Goal: Task Accomplishment & Management: Complete application form

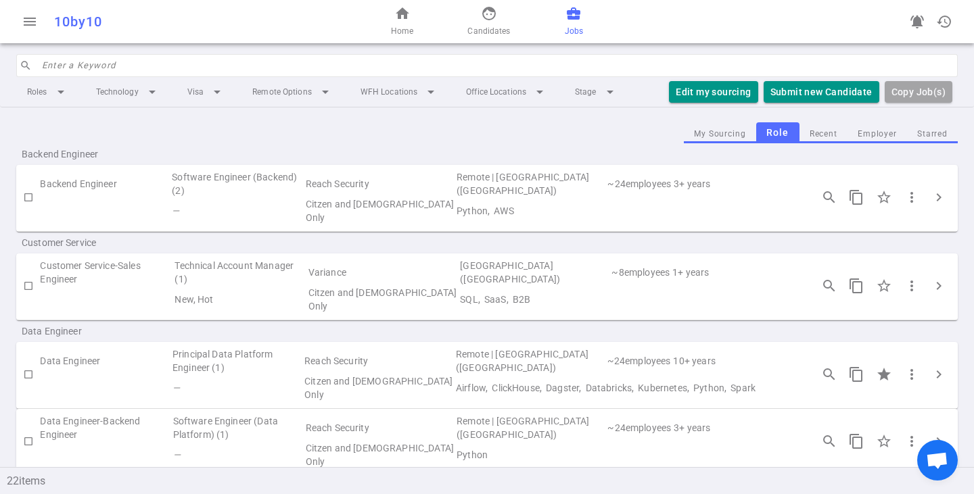
click at [463, 9] on div "home Home face Candidates business_center Jobs" at bounding box center [487, 21] width 314 height 43
click at [478, 22] on link "face Candidates" at bounding box center [488, 21] width 43 height 32
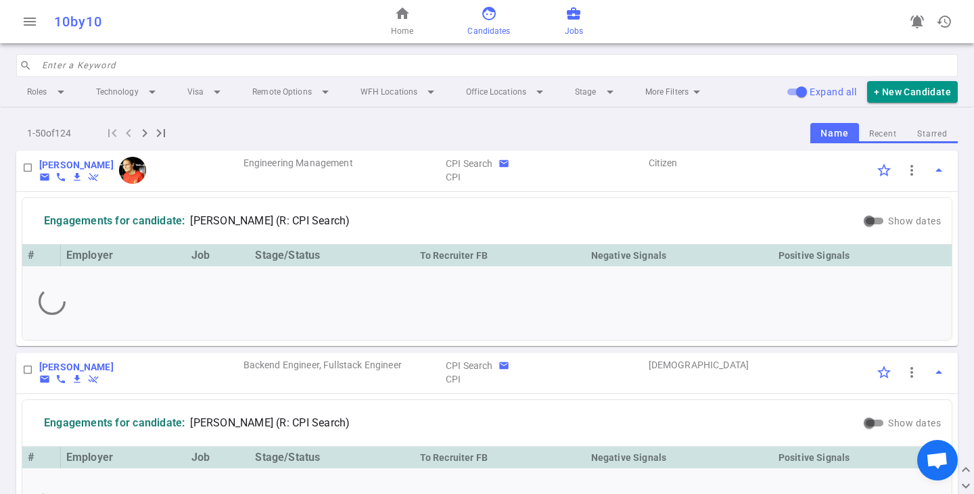
click at [568, 23] on link "business_center Jobs" at bounding box center [574, 21] width 18 height 32
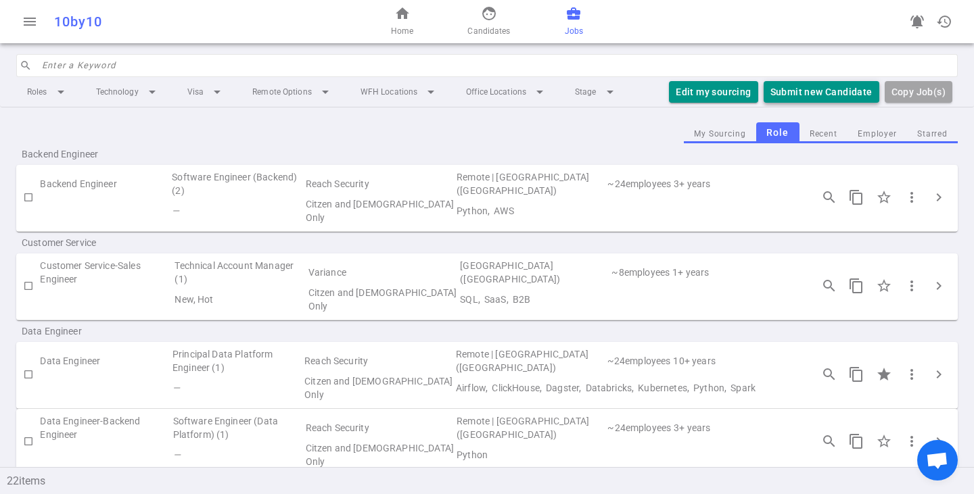
click at [807, 85] on button "Submit new Candidate" at bounding box center [822, 92] width 116 height 22
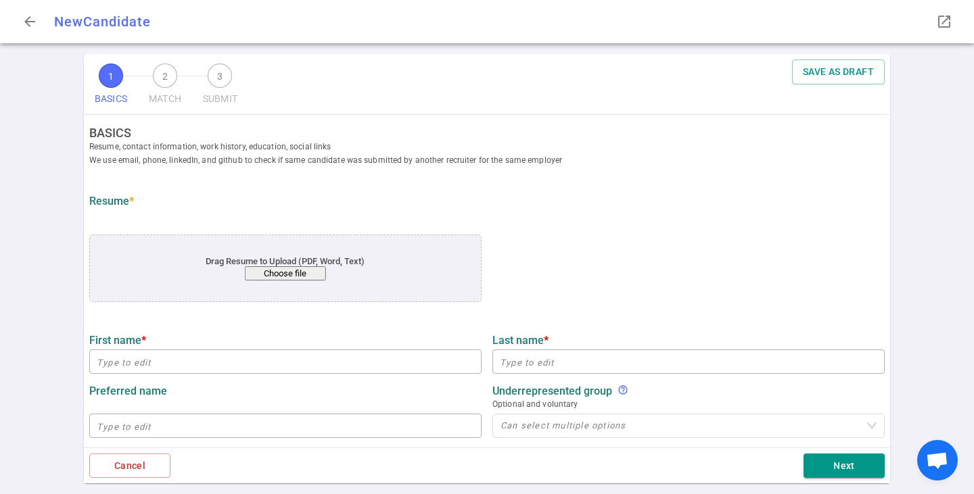
click at [292, 262] on div "Drag Resume to Upload (PDF, Word, Text) Choose file" at bounding box center [285, 268] width 312 height 24
click at [311, 264] on div "Drag Resume to Upload (PDF, Word, Text) Choose file" at bounding box center [285, 268] width 312 height 24
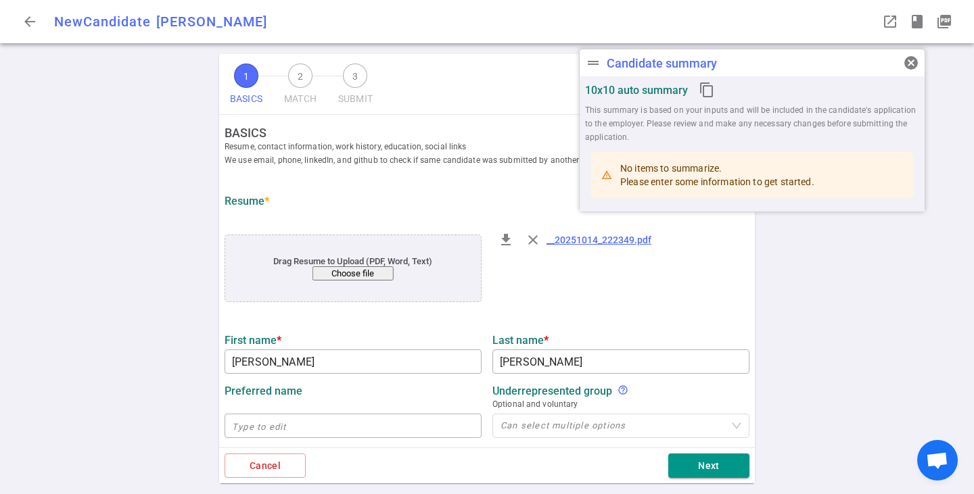
type input "[PERSON_NAME]"
type input "[EMAIL_ADDRESS][DOMAIN_NAME]"
type input "[PHONE_NUMBER]"
type input "[URL][DOMAIN_NAME]"
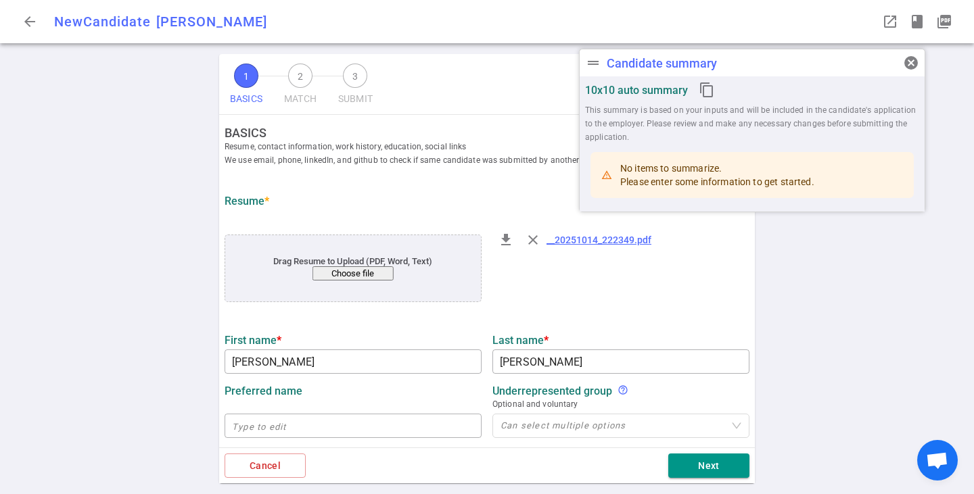
type textarea "[URL][DOMAIN_NAME]"
type input "Disney Streaming Services"
type textarea "Lead Data Engineer"
type input "11.1"
type input "Rutgers State"
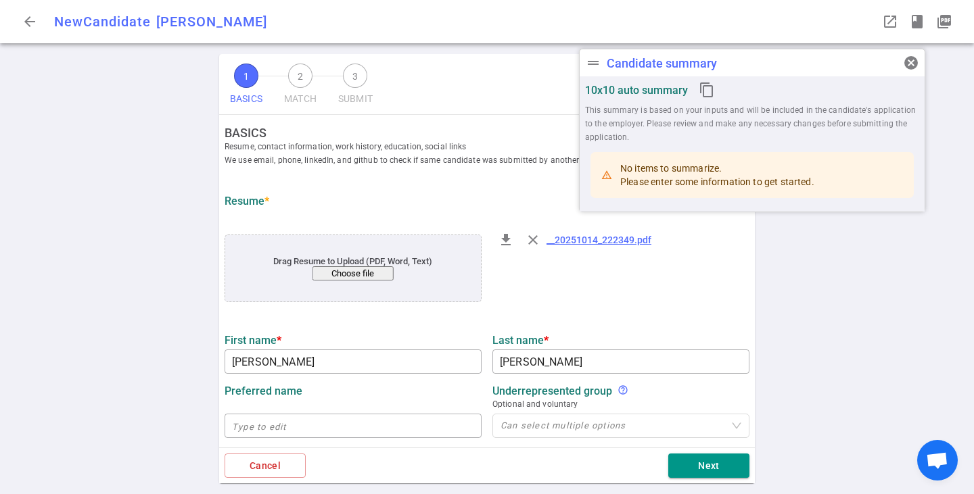
type input "Computer Science"
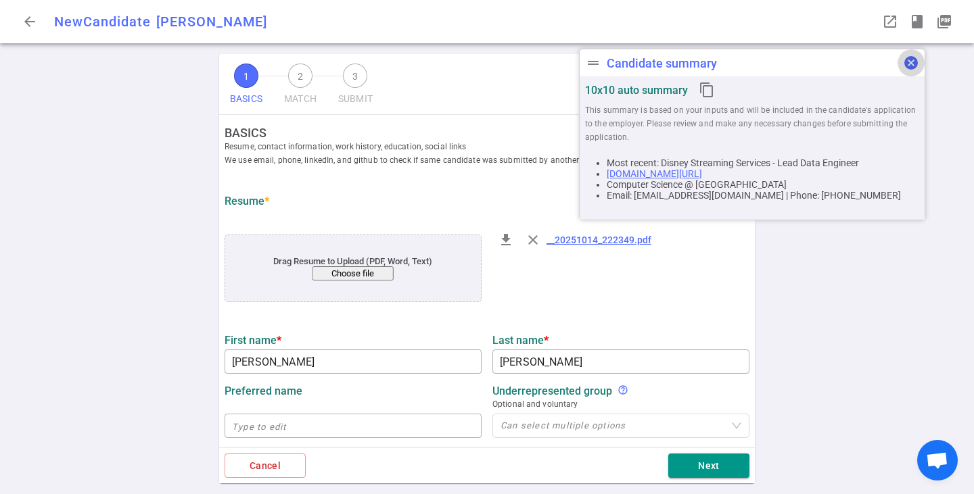
click at [912, 67] on span "cancel" at bounding box center [911, 63] width 16 height 16
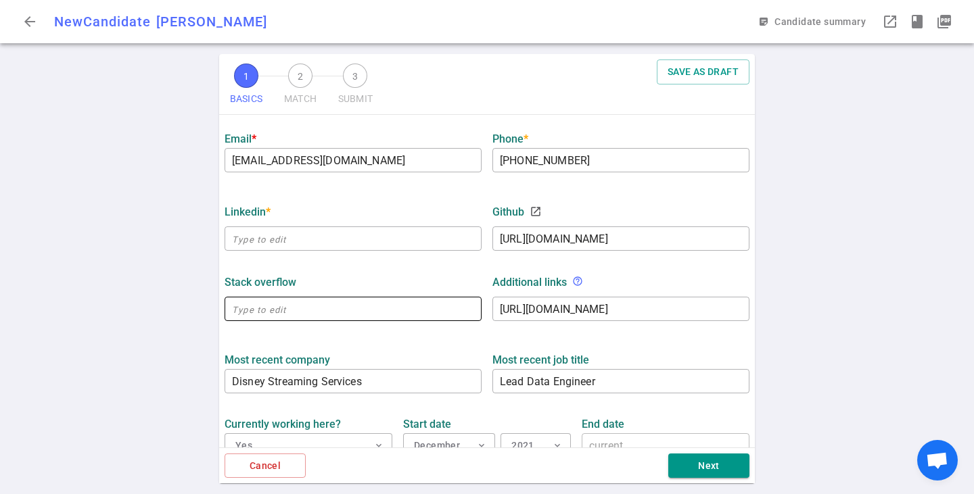
scroll to position [406, 0]
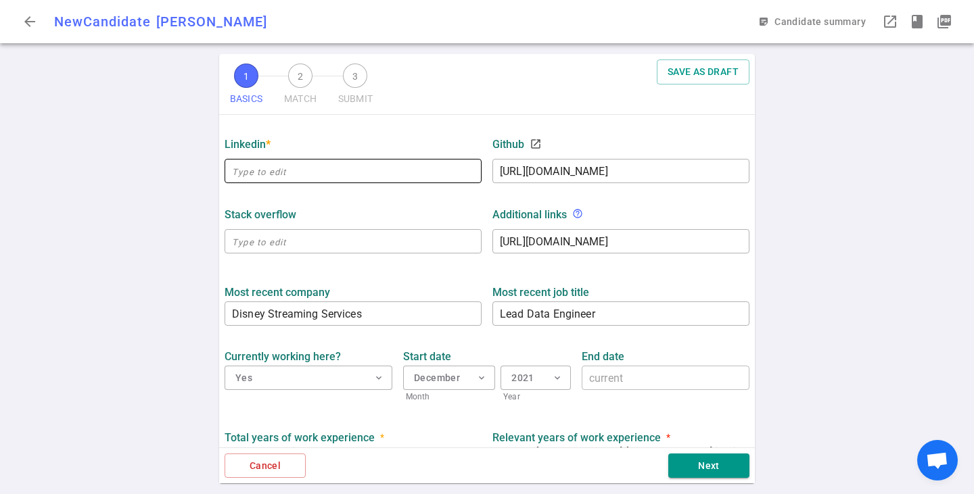
click at [317, 174] on input "text" at bounding box center [353, 171] width 257 height 22
paste input "[URL][DOMAIN_NAME]"
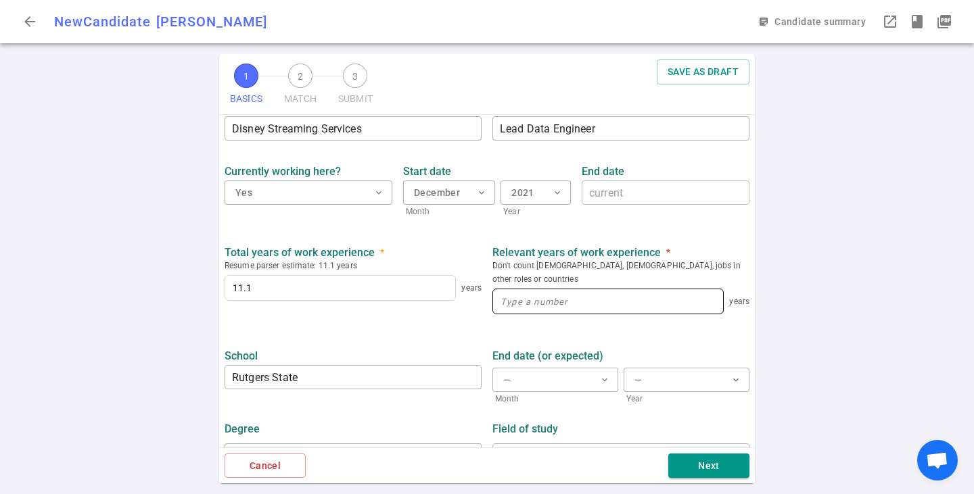
scroll to position [607, 0]
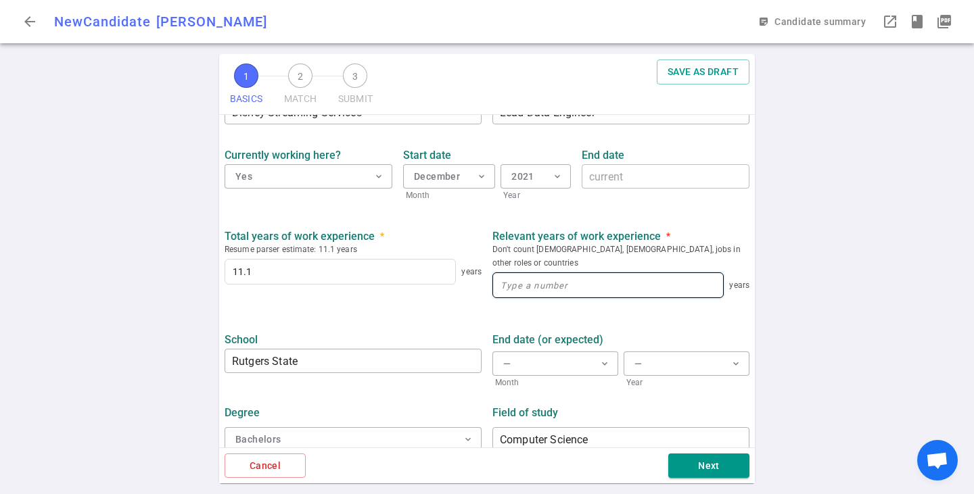
click at [545, 275] on input at bounding box center [608, 285] width 230 height 24
type input "[URL][DOMAIN_NAME]"
type input "11"
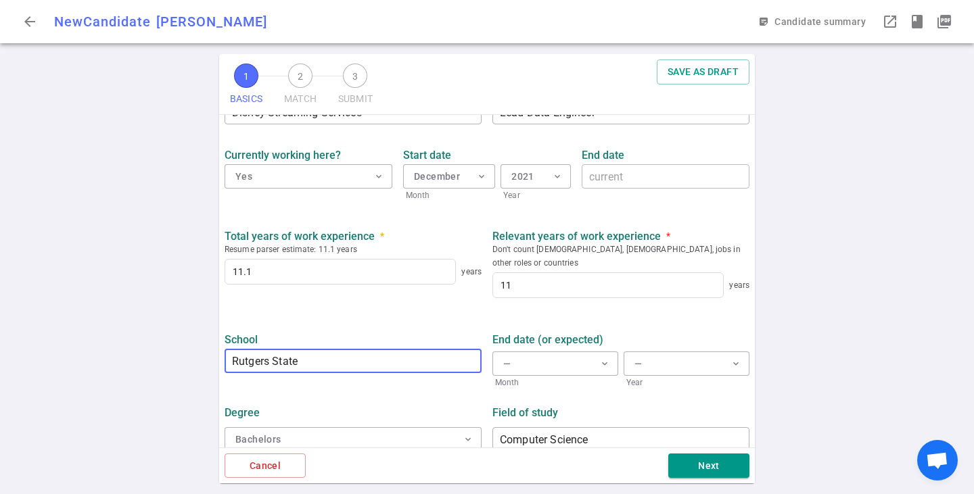
drag, startPoint x: 388, startPoint y: 352, endPoint x: 274, endPoint y: 343, distance: 114.0
click at [274, 350] on input "Rutgers State" at bounding box center [353, 361] width 257 height 22
click at [321, 325] on div "School Rutgers State ​" at bounding box center [353, 357] width 268 height 64
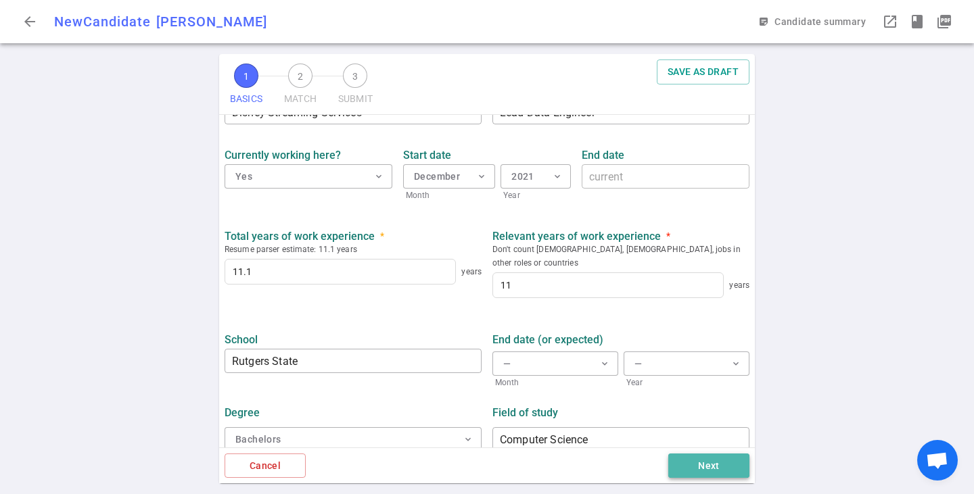
click at [720, 462] on button "Next" at bounding box center [708, 466] width 81 height 25
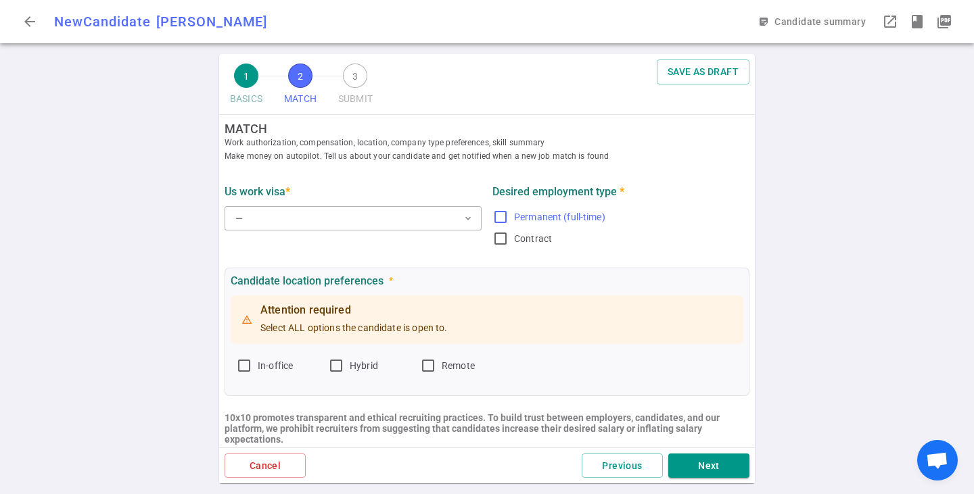
scroll to position [0, 0]
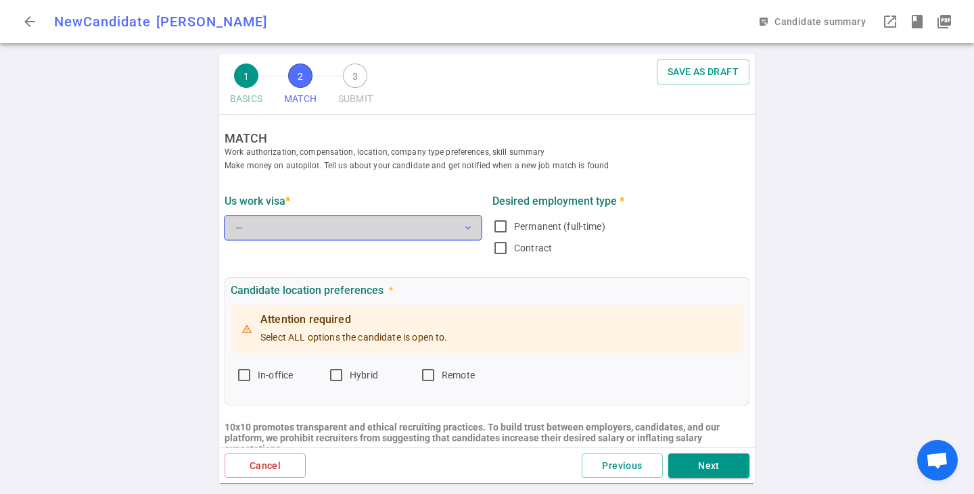
click at [375, 231] on button "— expand_more" at bounding box center [353, 228] width 257 height 24
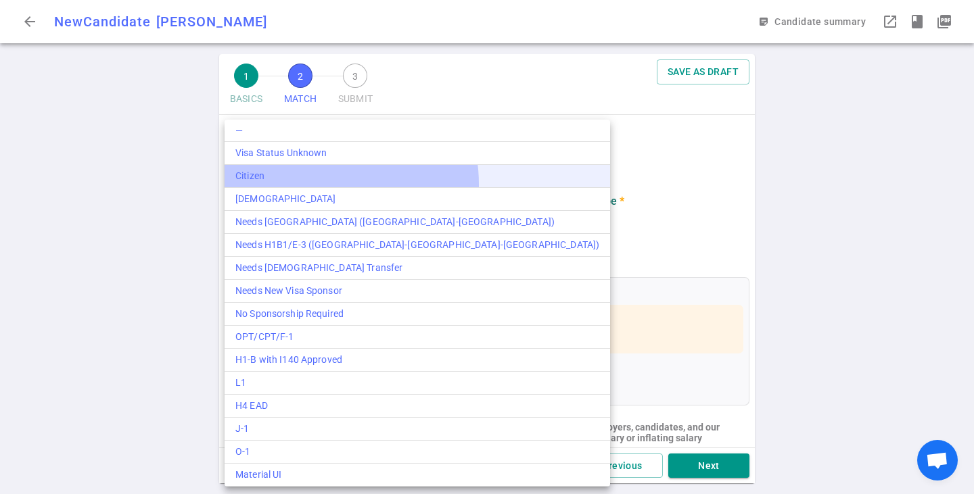
click at [313, 185] on li "Citizen" at bounding box center [418, 176] width 386 height 23
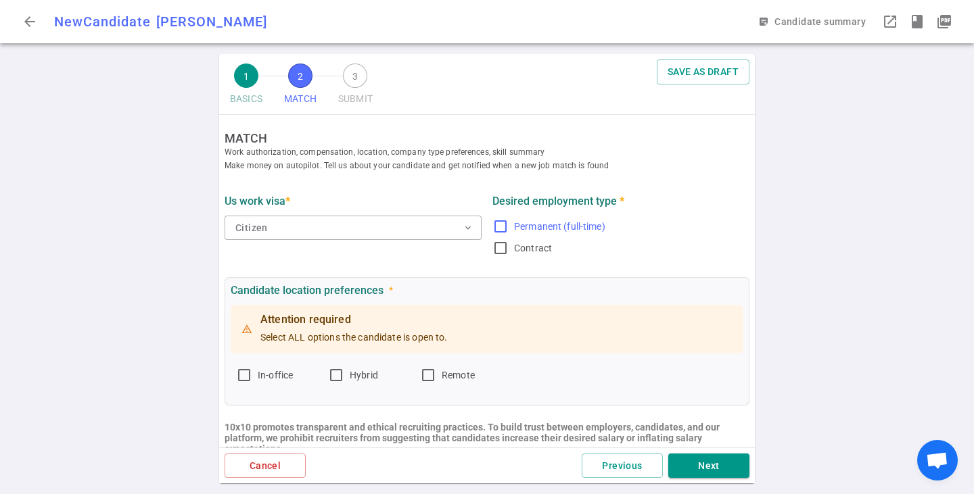
click at [506, 222] on label "Permanent (full-time)" at bounding box center [618, 227] width 252 height 22
click at [506, 222] on input "Permanent (full-time)" at bounding box center [500, 226] width 16 height 16
checkbox input "true"
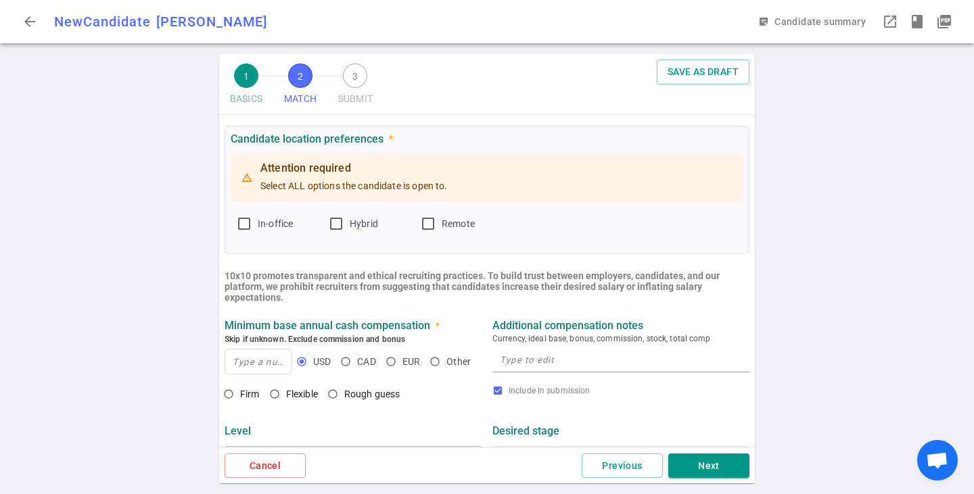
scroll to position [135, 0]
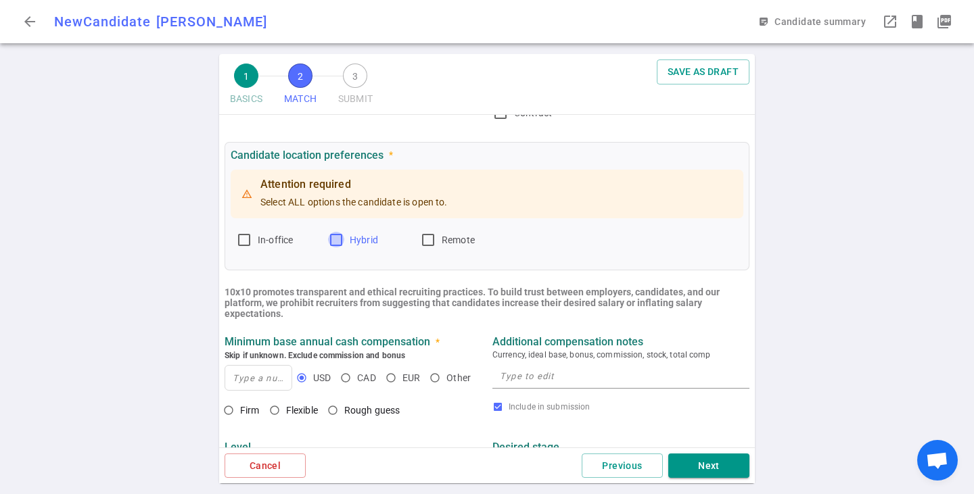
click at [340, 239] on input "Hybrid" at bounding box center [336, 240] width 16 height 16
checkbox input "true"
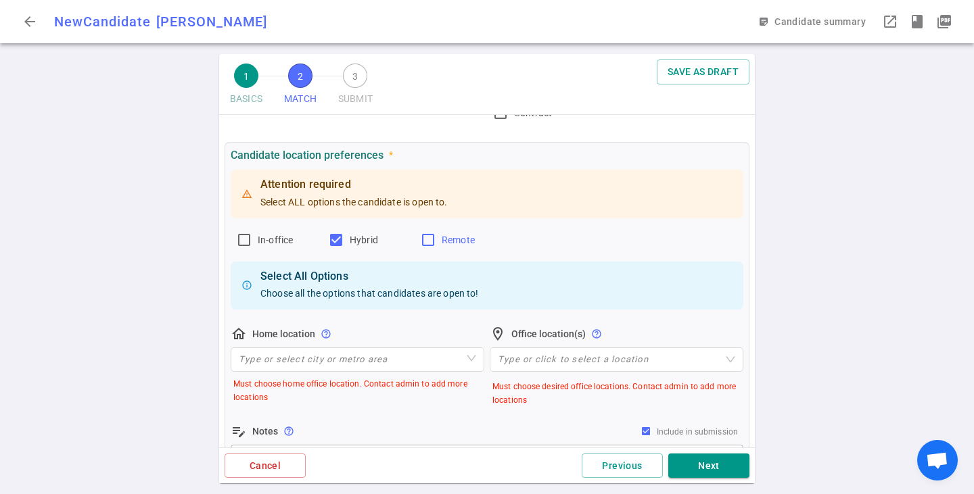
click at [435, 235] on input "Remote" at bounding box center [428, 240] width 16 height 16
checkbox input "true"
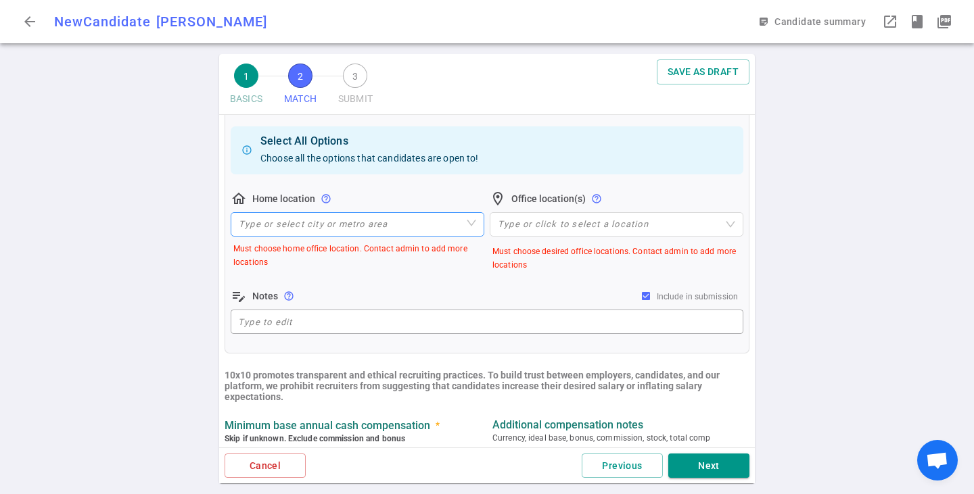
click at [388, 227] on input "search" at bounding box center [357, 224] width 237 height 23
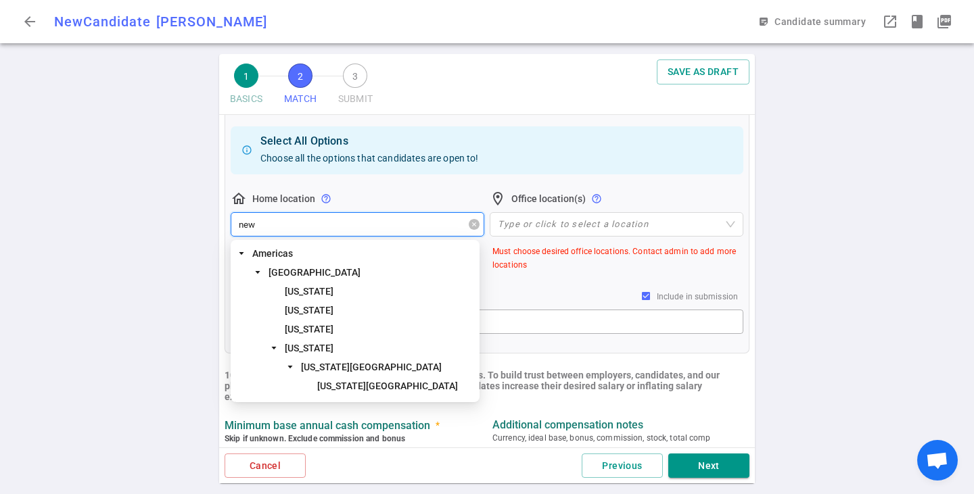
type input "new y"
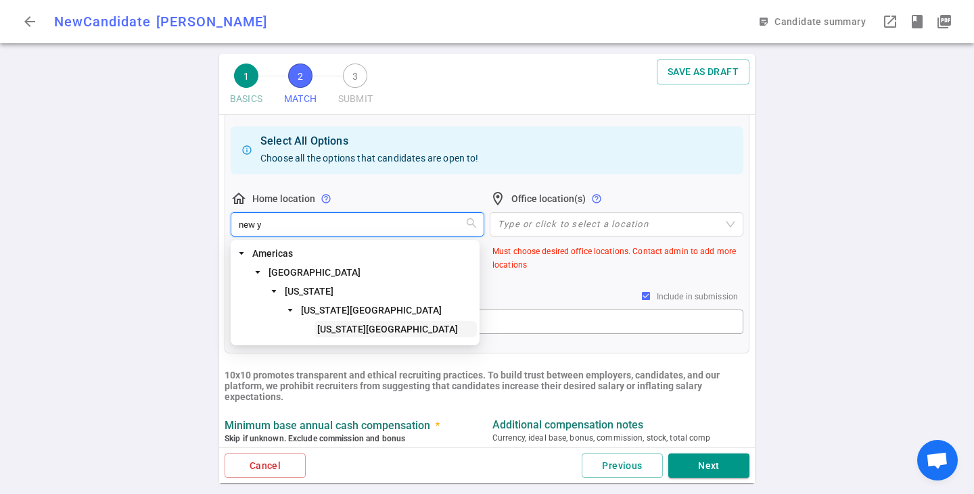
click at [350, 324] on span "[US_STATE][GEOGRAPHIC_DATA]" at bounding box center [387, 329] width 141 height 11
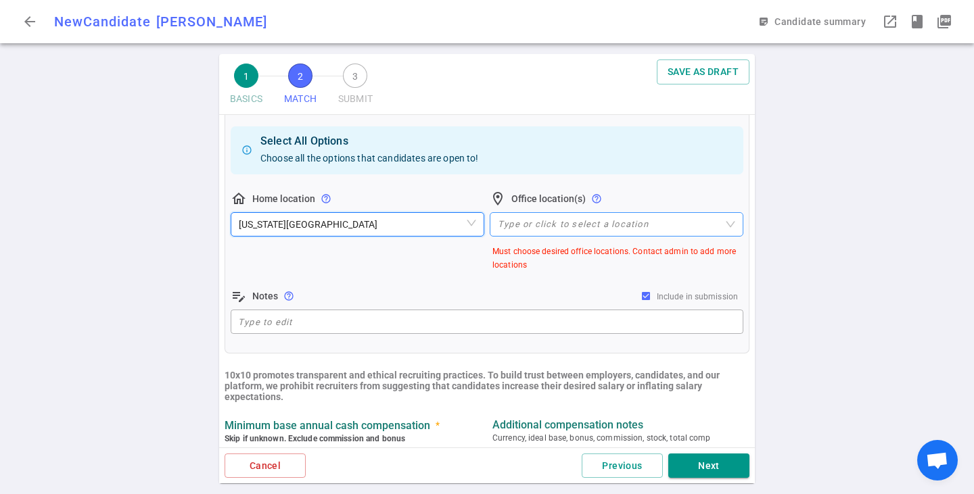
click at [528, 229] on div at bounding box center [609, 225] width 234 height 10
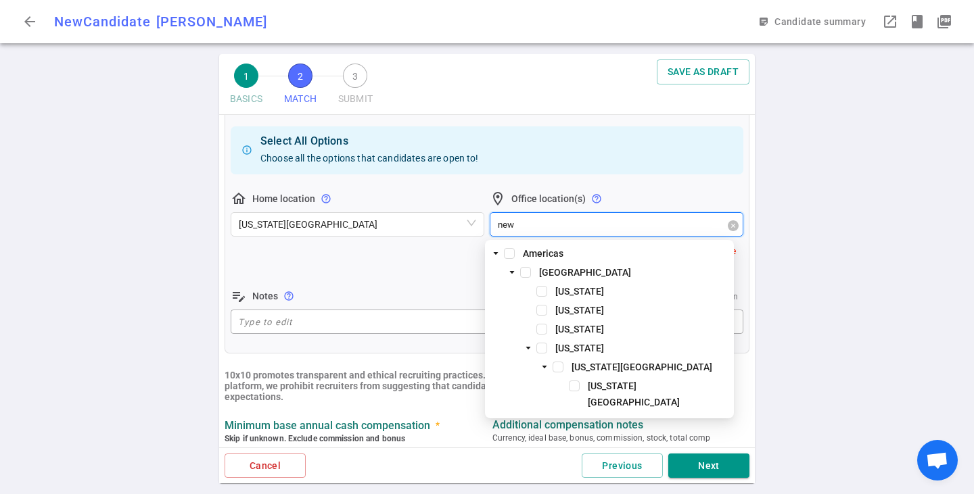
type input "new y"
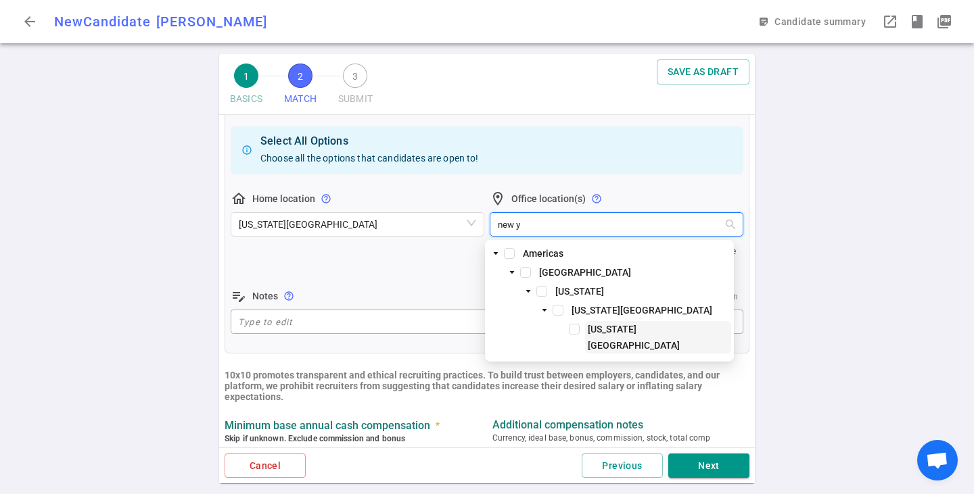
click at [590, 328] on span "[US_STATE][GEOGRAPHIC_DATA]" at bounding box center [634, 337] width 92 height 27
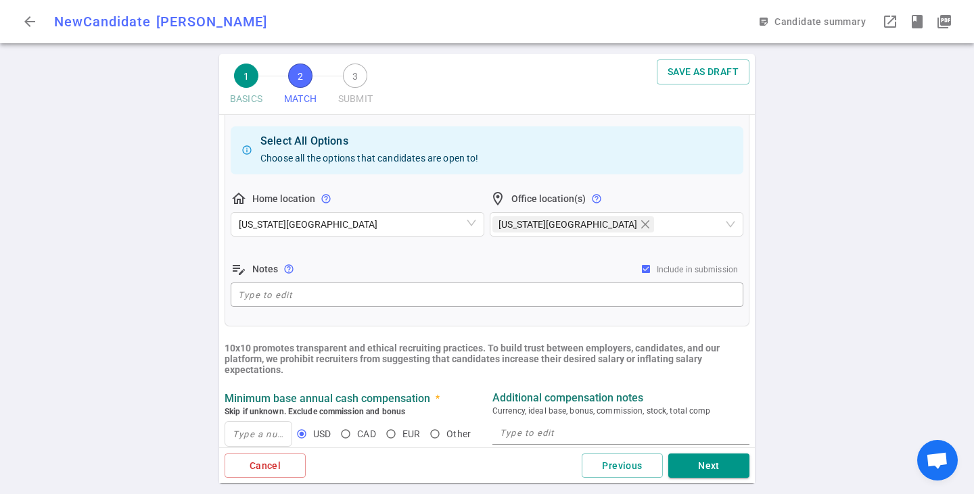
click at [347, 264] on div "edit_note Notes help_outline Include in submission" at bounding box center [487, 269] width 513 height 16
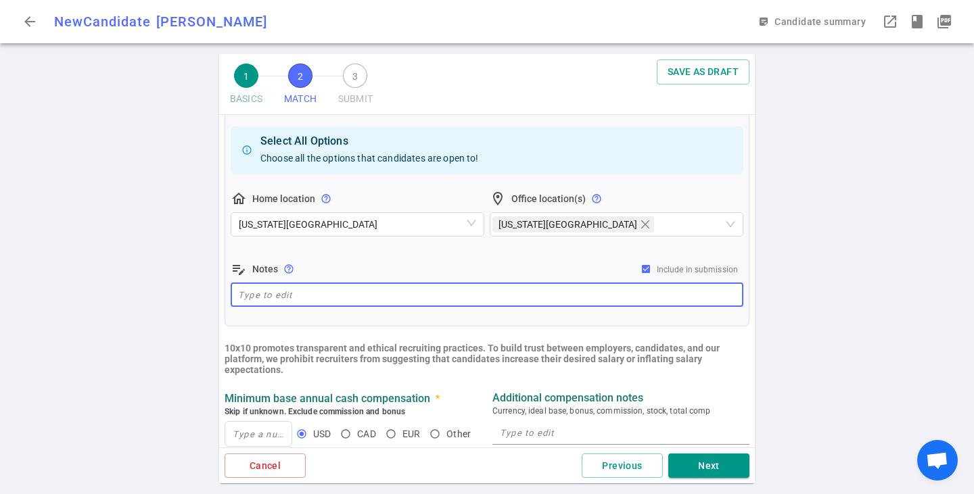
click at [421, 296] on textarea at bounding box center [487, 295] width 498 height 16
paste textarea "NYC or remote"
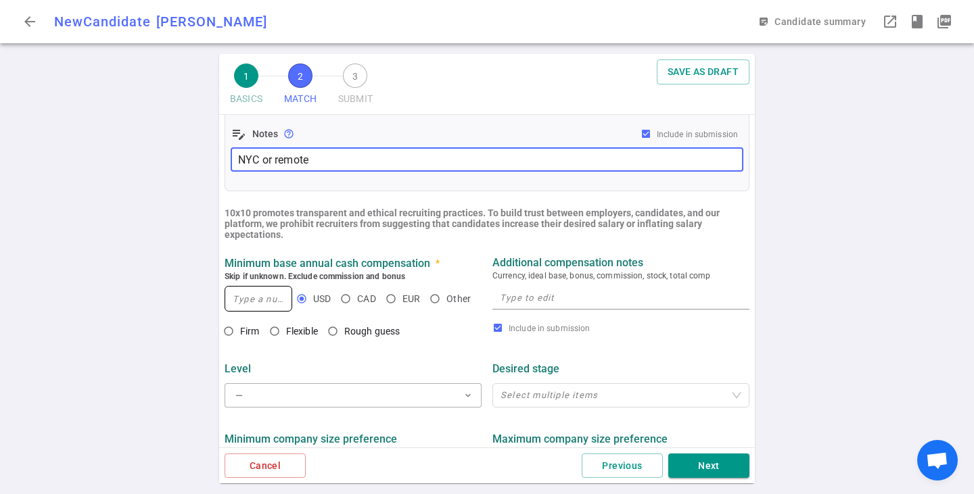
type textarea "NYC or remote"
click at [273, 297] on input at bounding box center [258, 299] width 66 height 24
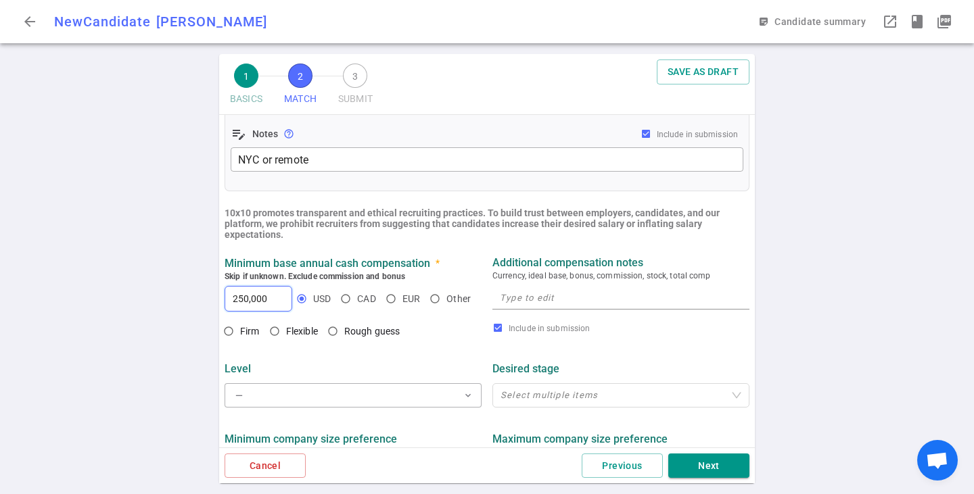
type input "250,000"
click at [605, 292] on textarea at bounding box center [621, 298] width 242 height 16
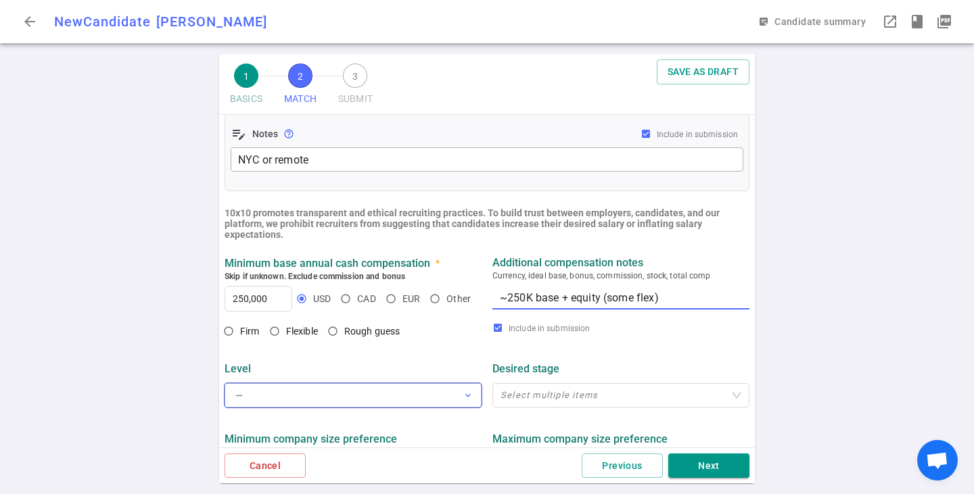
type textarea "~250K base + equity (some flex)"
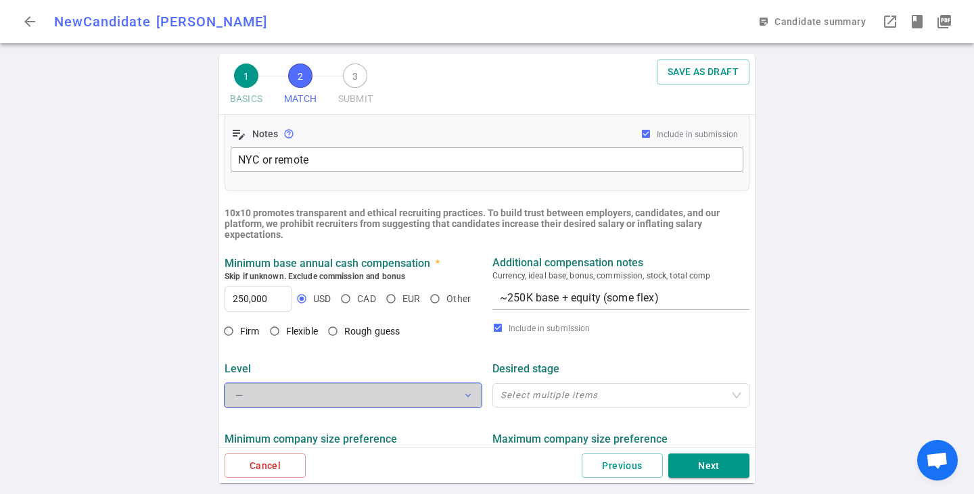
click at [369, 401] on button "— expand_more" at bounding box center [353, 395] width 257 height 24
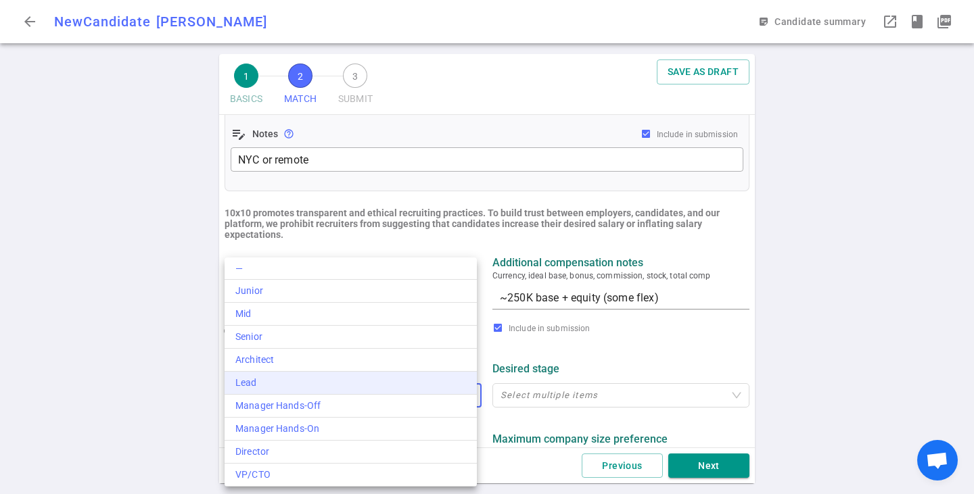
click at [346, 375] on li "Lead" at bounding box center [351, 383] width 252 height 23
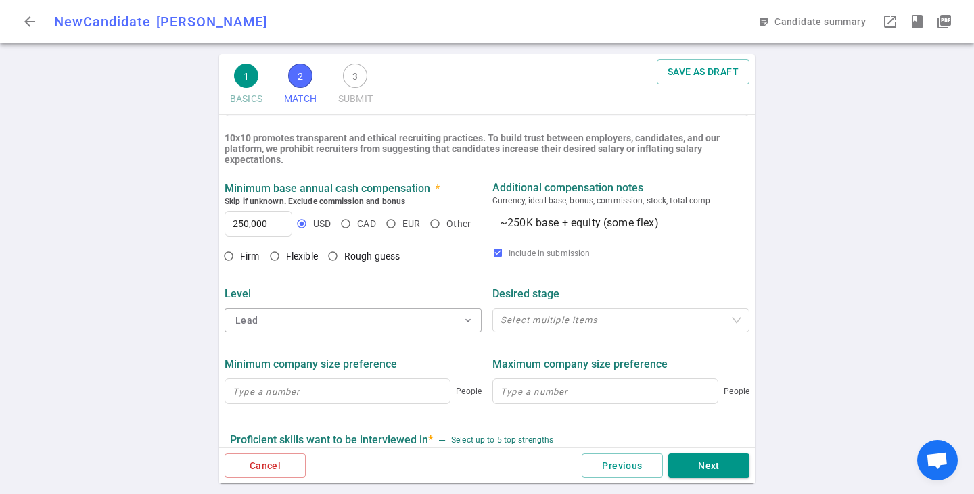
scroll to position [541, 0]
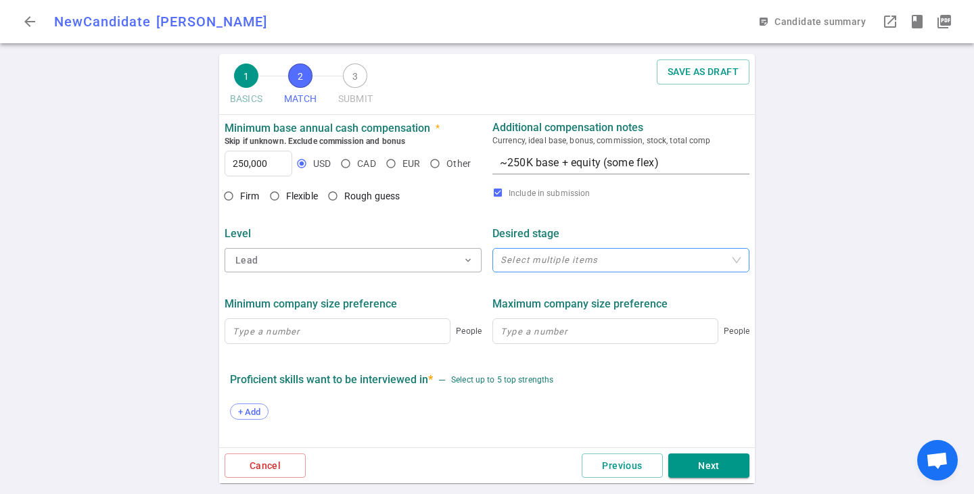
click at [547, 265] on div at bounding box center [613, 261] width 237 height 10
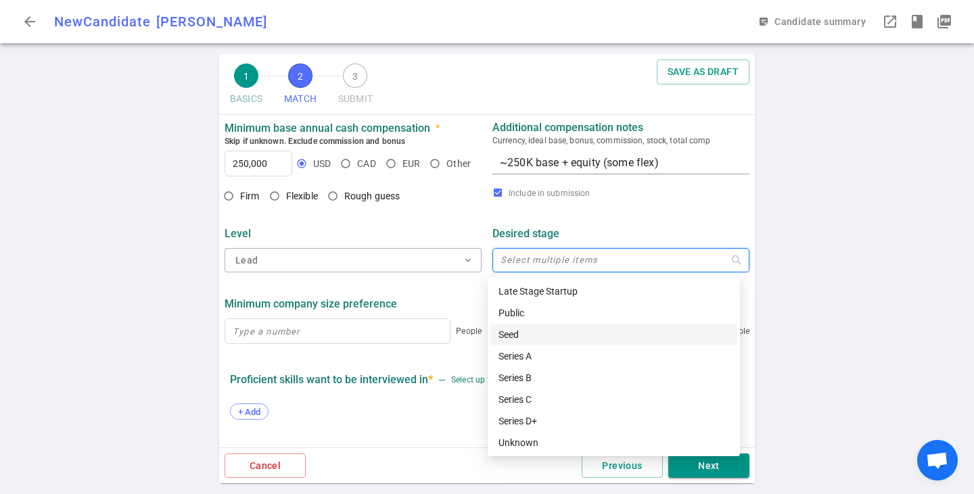
scroll to position [43, 0]
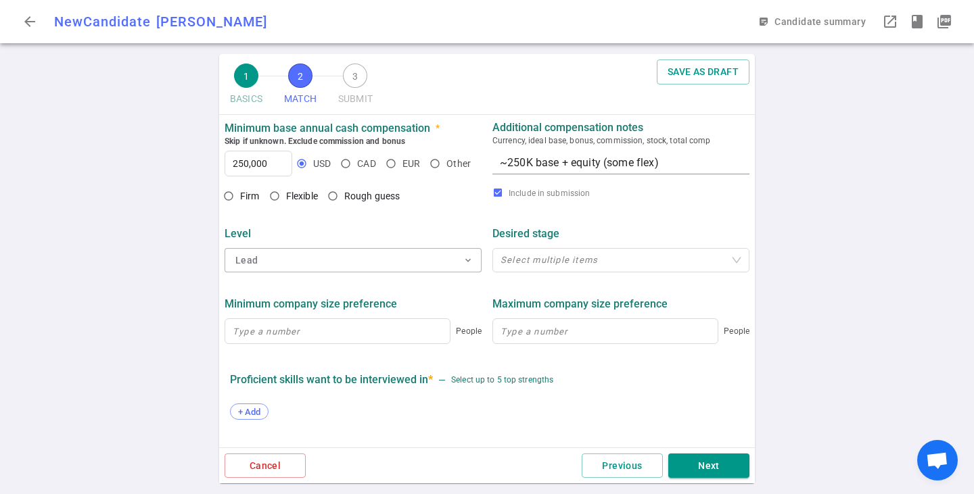
click at [342, 290] on div "Minimum company size preference People Maximum company size preference People" at bounding box center [487, 317] width 536 height 72
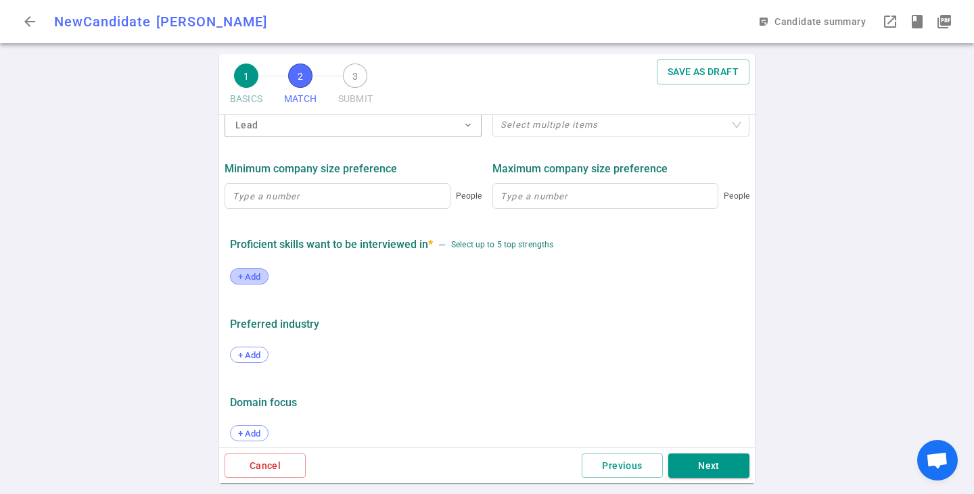
click at [255, 281] on span "+ Add" at bounding box center [249, 277] width 32 height 10
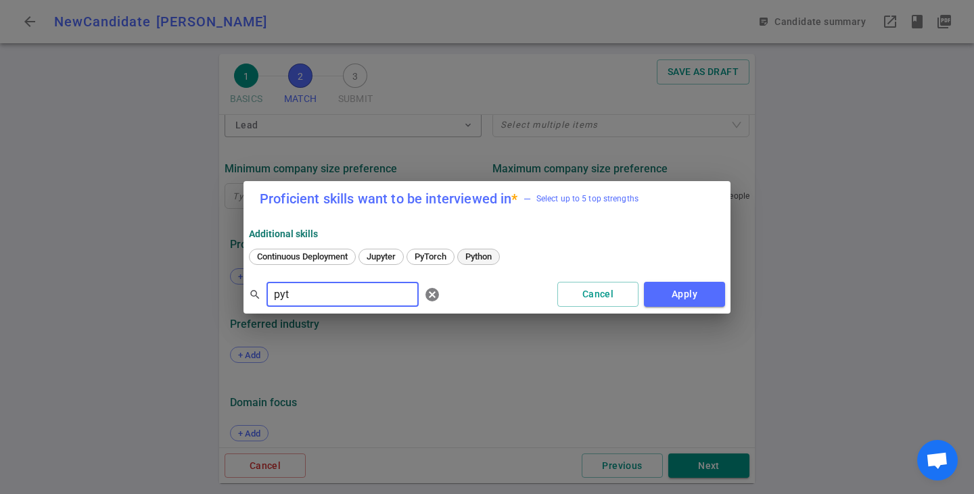
click at [488, 252] on span "Python" at bounding box center [479, 257] width 36 height 10
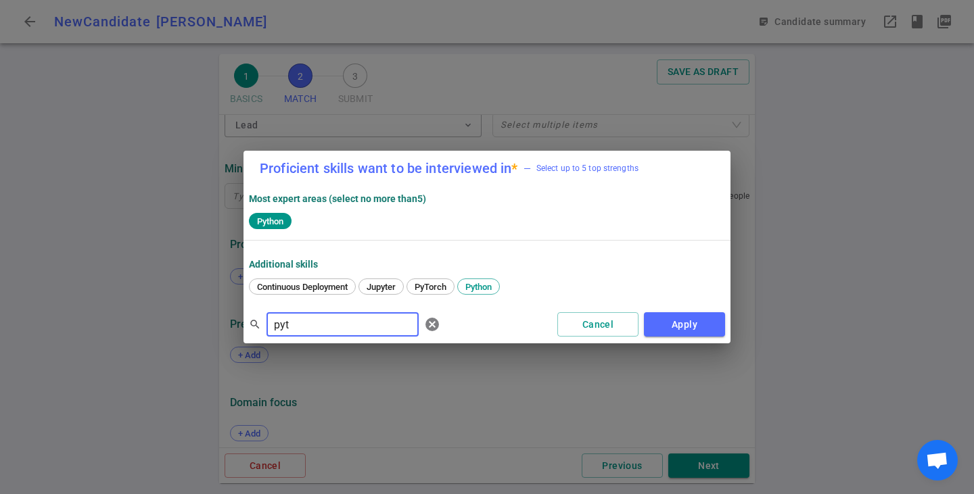
drag, startPoint x: 302, startPoint y: 331, endPoint x: 183, endPoint y: 325, distance: 118.6
click at [183, 325] on div "Proficient skills want to be interviewed in * — Select up to 5 top strengths Mo…" at bounding box center [487, 247] width 974 height 494
click at [267, 292] on div "Java" at bounding box center [266, 287] width 34 height 16
drag, startPoint x: 308, startPoint y: 321, endPoint x: 262, endPoint y: 320, distance: 46.0
click at [262, 320] on div "search jav ​ cancel" at bounding box center [347, 324] width 197 height 27
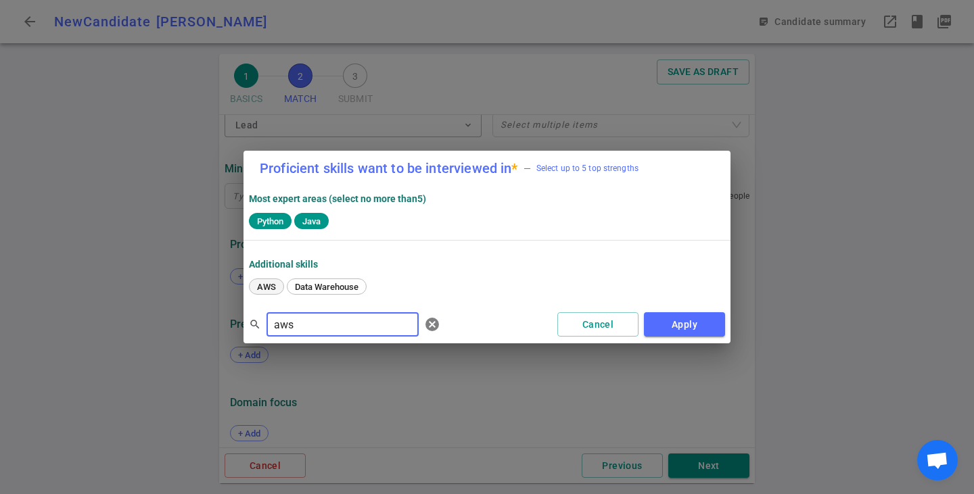
type input "aws"
click at [275, 294] on div "AWS" at bounding box center [266, 287] width 35 height 16
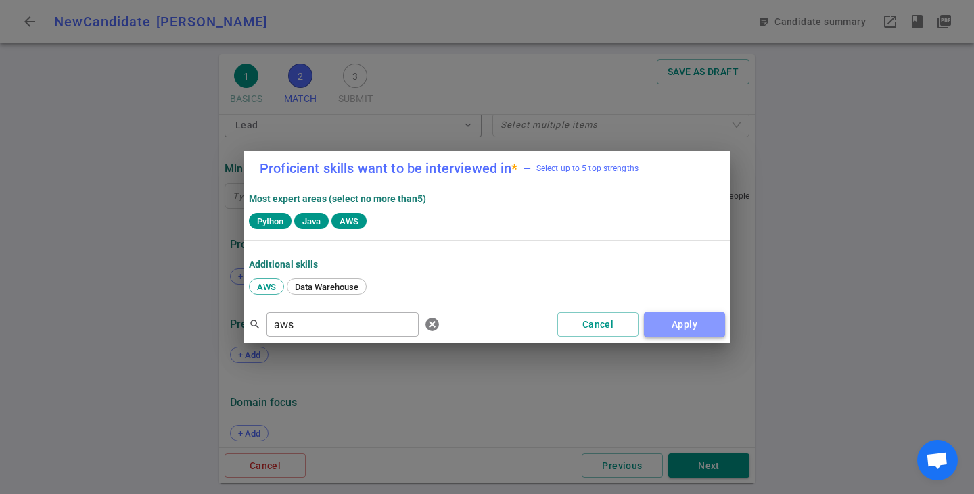
click at [687, 320] on button "Apply" at bounding box center [684, 324] width 81 height 25
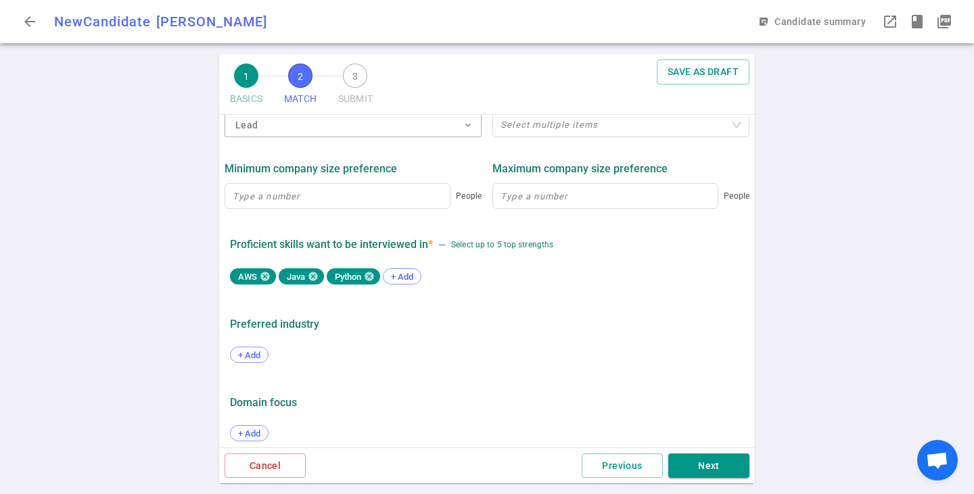
scroll to position [689, 0]
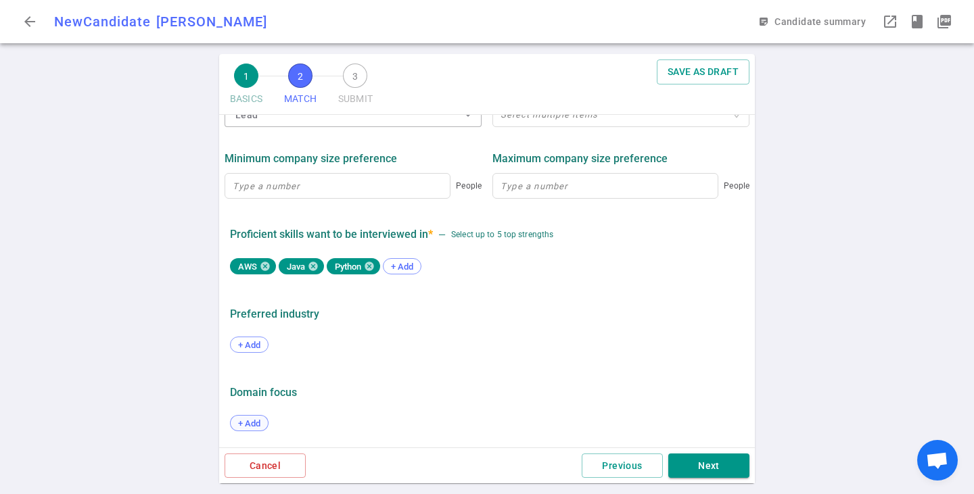
click at [245, 425] on span "+ Add" at bounding box center [249, 424] width 32 height 10
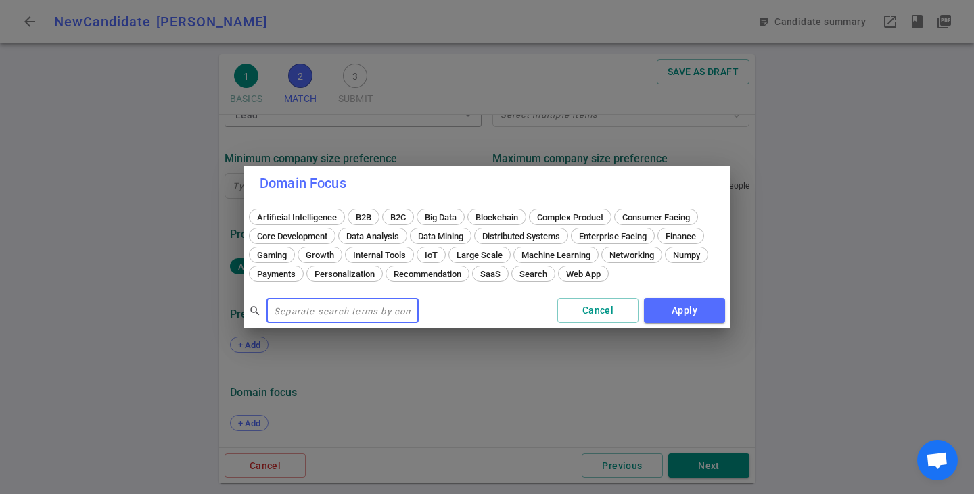
click at [111, 342] on div "Domain Focus Artificial Intelligence B2B B2C Big Data Blockchain Complex Produc…" at bounding box center [487, 247] width 974 height 494
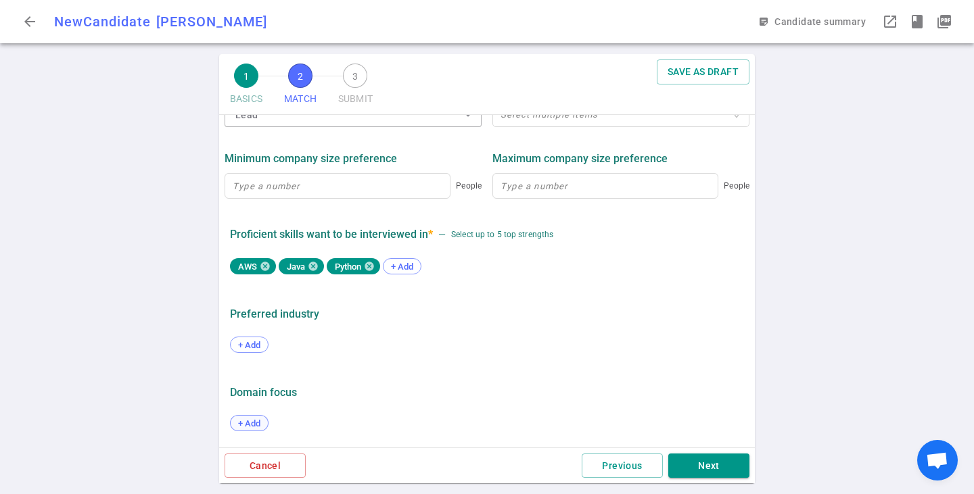
click at [239, 419] on span "+ Add" at bounding box center [249, 424] width 32 height 10
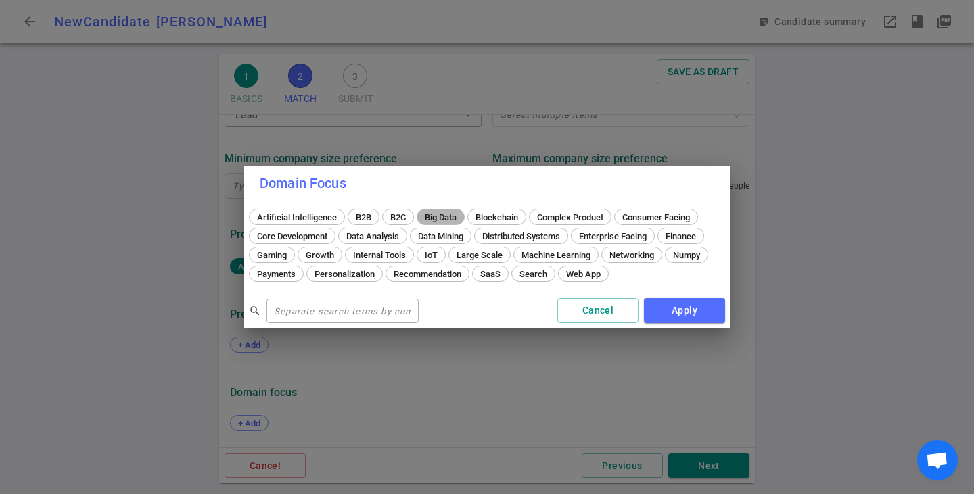
click at [445, 216] on span "Big Data" at bounding box center [440, 217] width 41 height 10
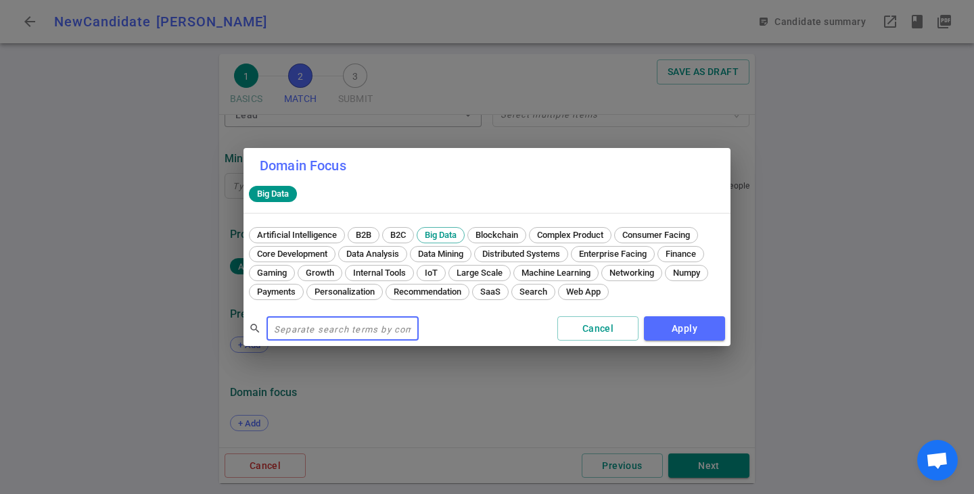
click at [336, 330] on input "text" at bounding box center [342, 329] width 152 height 22
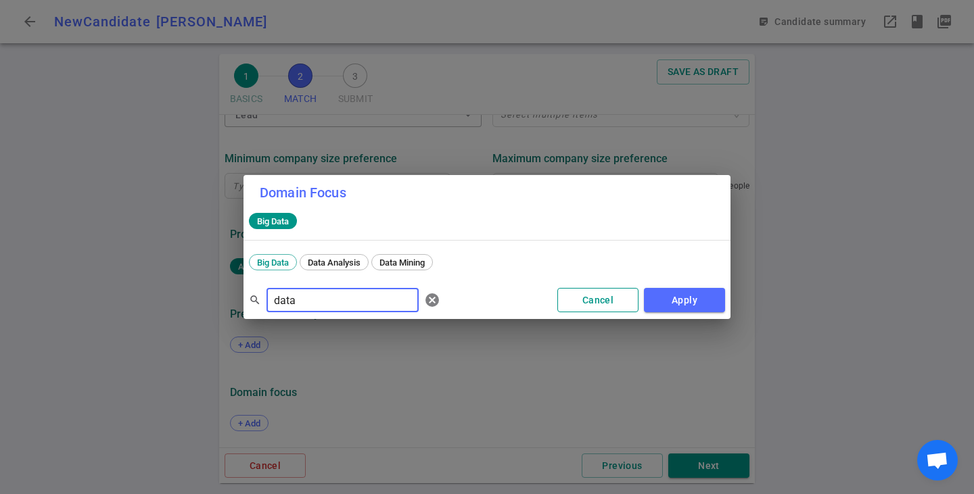
type input "data"
click at [600, 308] on button "Cancel" at bounding box center [597, 300] width 81 height 25
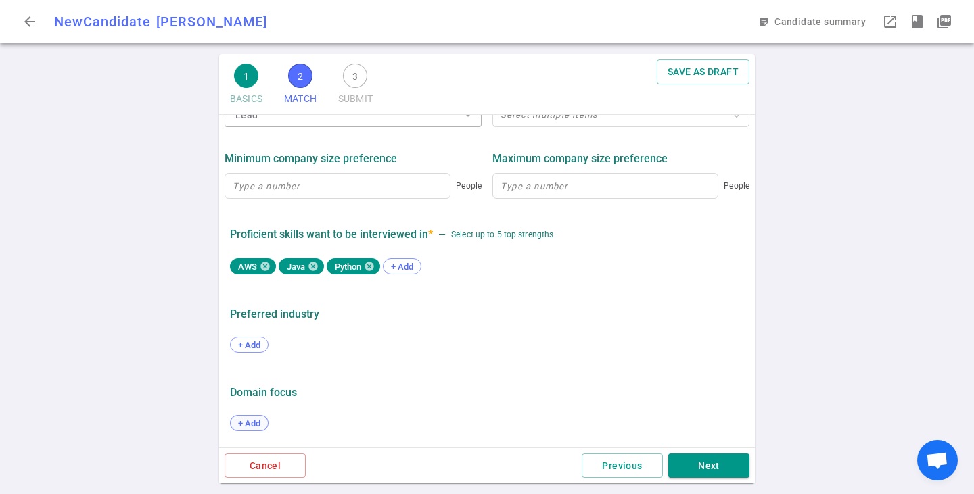
click at [252, 415] on div "+ Add" at bounding box center [249, 423] width 39 height 16
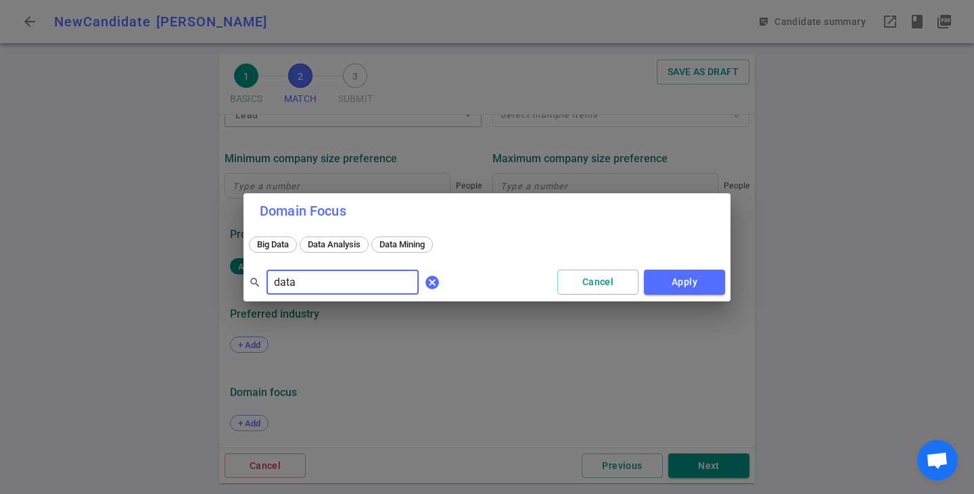
click at [424, 282] on span "cancel" at bounding box center [432, 283] width 16 height 16
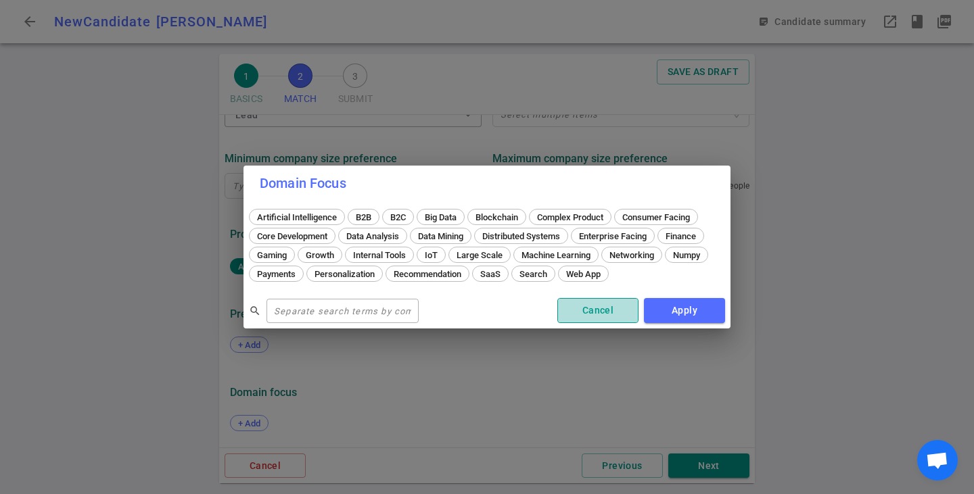
click at [615, 299] on button "Cancel" at bounding box center [597, 310] width 81 height 25
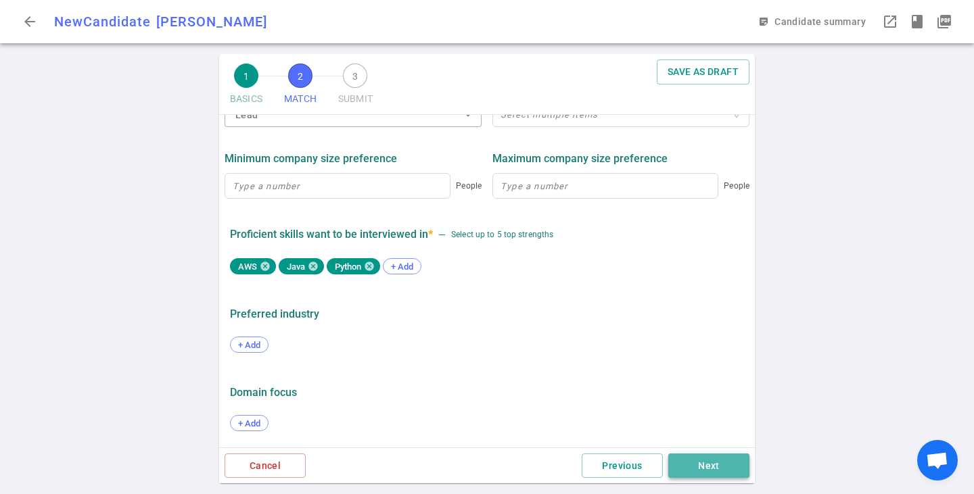
click at [705, 459] on button "Next" at bounding box center [708, 466] width 81 height 25
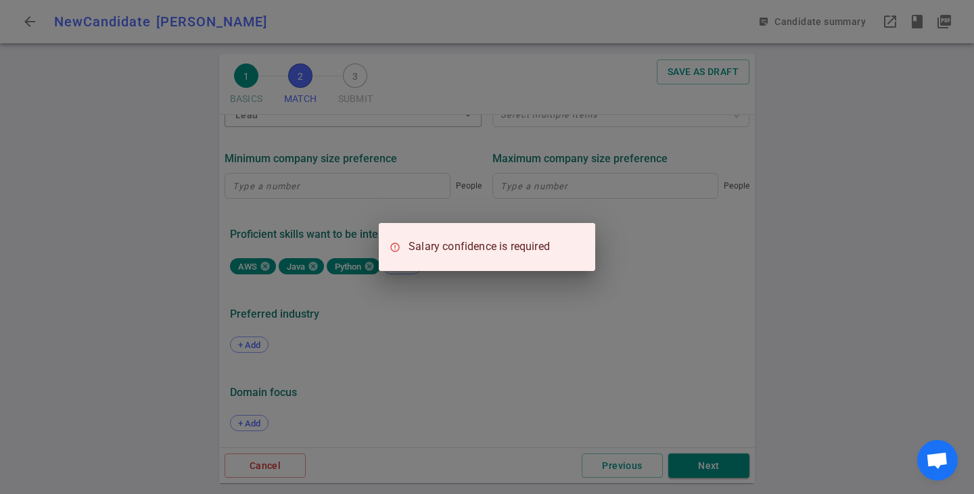
click at [505, 391] on div "Salary confidence is required" at bounding box center [487, 247] width 974 height 494
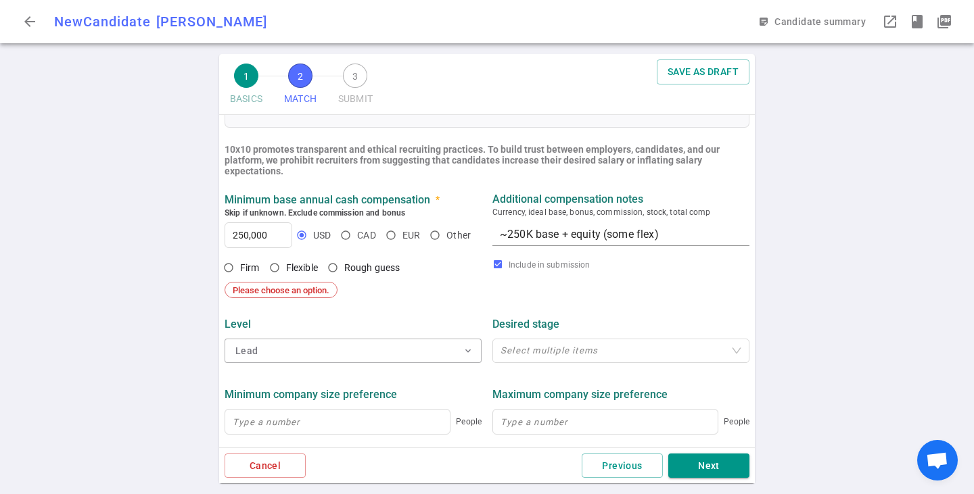
scroll to position [541, 0]
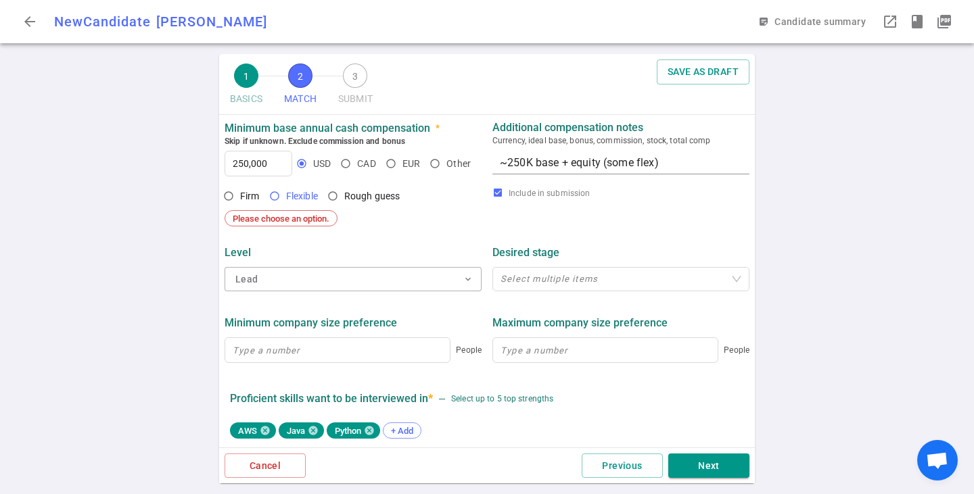
click at [279, 193] on input "Flexible" at bounding box center [274, 196] width 23 height 23
radio input "true"
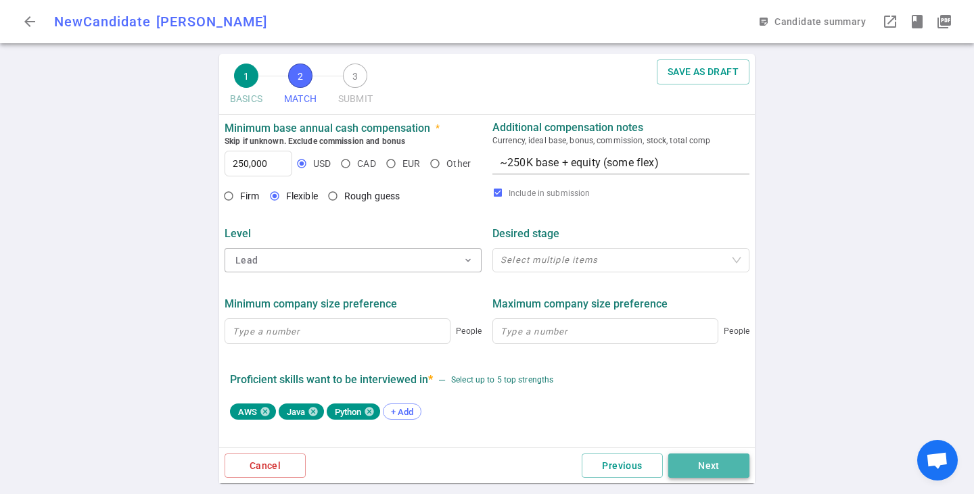
click at [742, 465] on button "Next" at bounding box center [708, 466] width 81 height 25
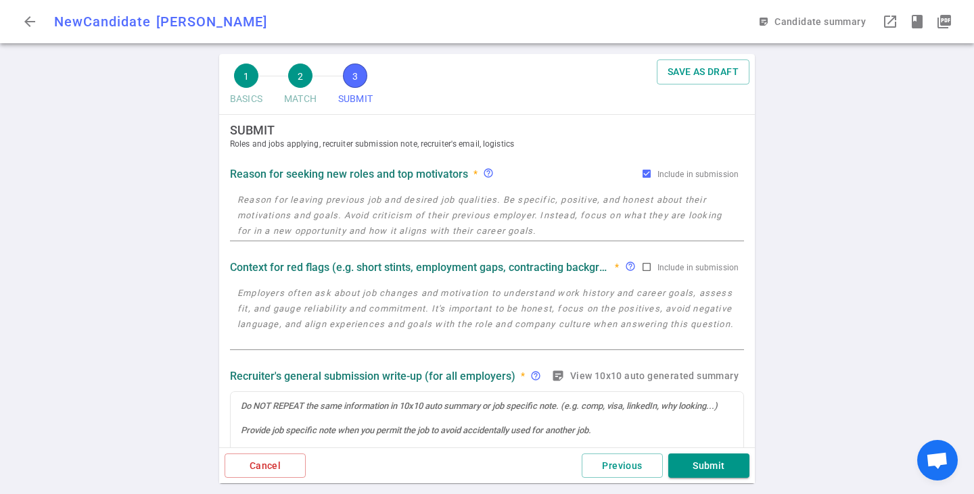
scroll to position [0, 0]
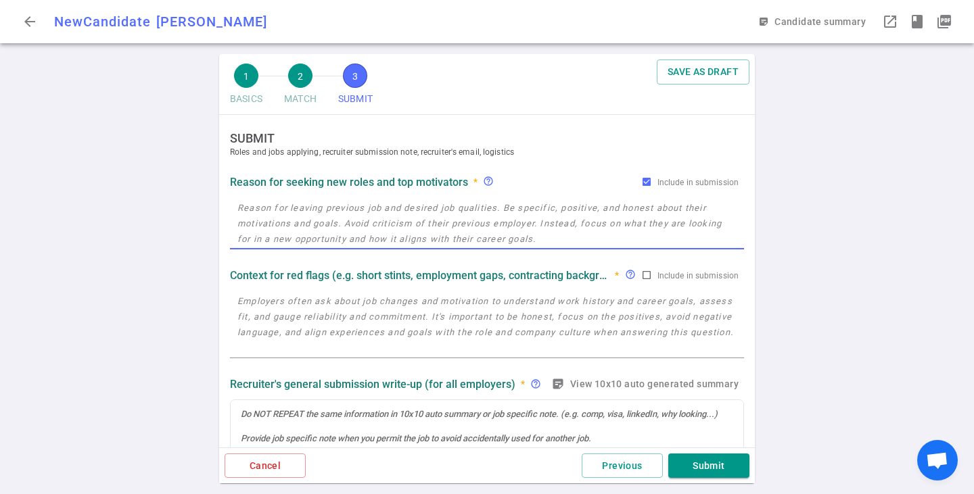
click at [288, 216] on textarea at bounding box center [486, 223] width 499 height 47
paste textarea "wants to stay on the IC track, looking for staff data eng roles ideally but not…"
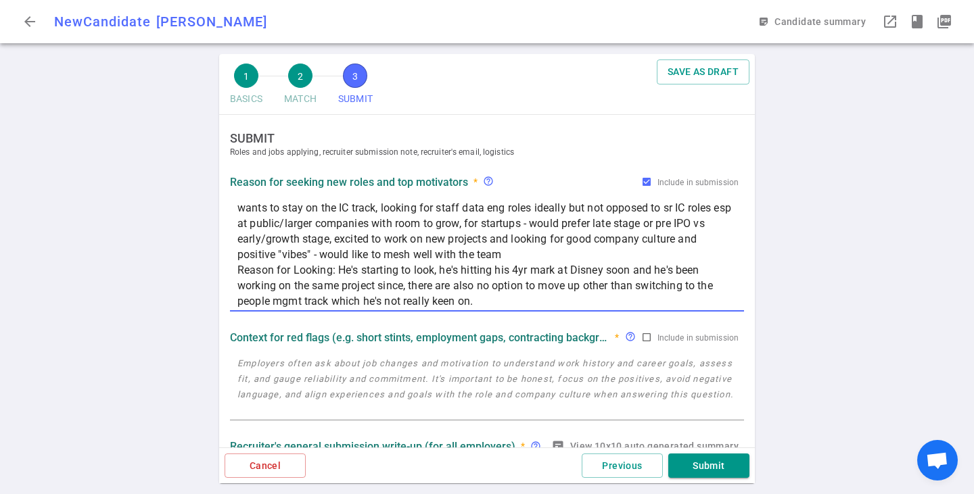
click at [511, 252] on textarea "wants to stay on the IC track, looking for staff data eng roles ideally but not…" at bounding box center [486, 254] width 499 height 109
drag, startPoint x: 483, startPoint y: 293, endPoint x: 239, endPoint y: 271, distance: 245.1
click at [239, 271] on textarea "wants to stay on the IC track, looking for staff data eng roles ideally but not…" at bounding box center [486, 254] width 499 height 109
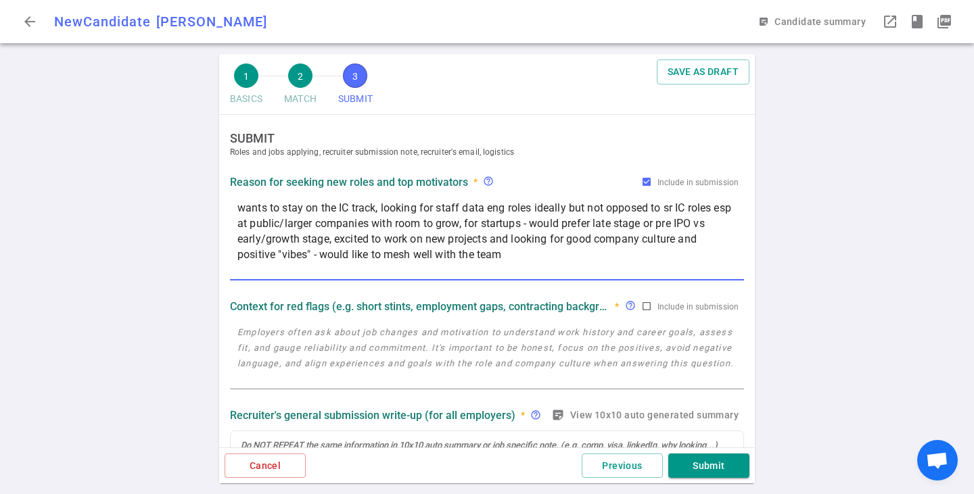
click at [236, 206] on div "wants to stay on the IC track, looking for staff data eng roles ideally but not…" at bounding box center [487, 239] width 514 height 84
paste textarea "Reason for Looking: He's starting to look, he's hitting his 4yr mark at Disney …"
click at [236, 206] on div "wants to stay on the IC track, looking for staff data eng roles ideally but not…" at bounding box center [487, 239] width 514 height 84
click at [241, 208] on textarea "wants to stay on the IC track, looking for staff data eng roles ideally but not…" at bounding box center [486, 239] width 499 height 78
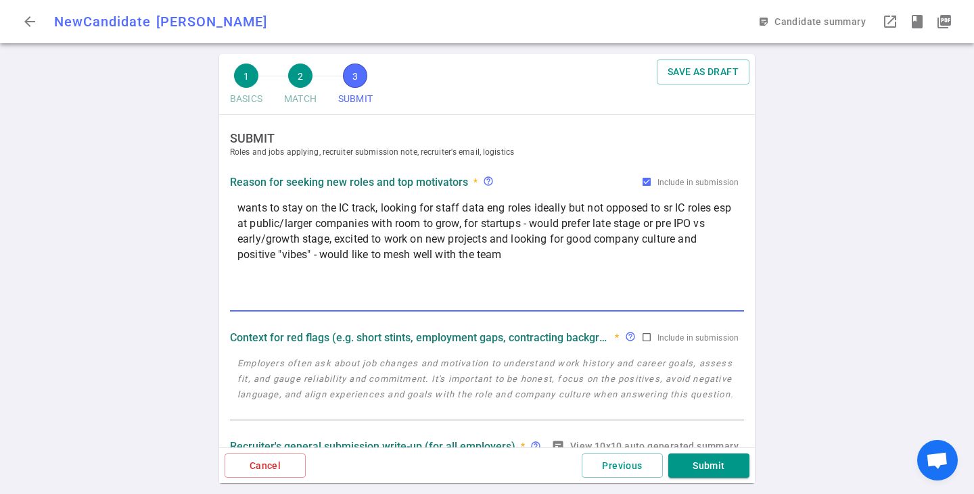
paste textarea "Reason for Looking: He's starting to look, he's hitting his 4yr mark at Disney …"
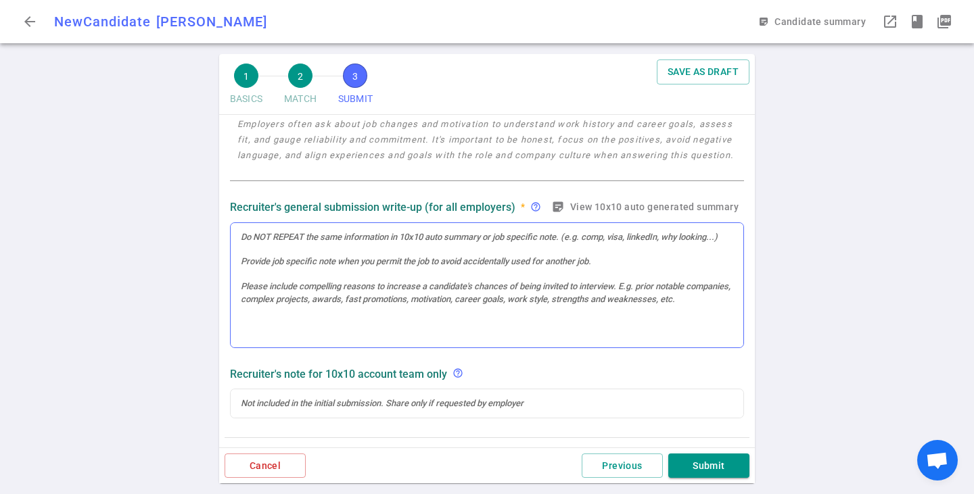
type textarea "Reason for Looking: He's starting to look, he's hitting his 4yr mark at Disney …"
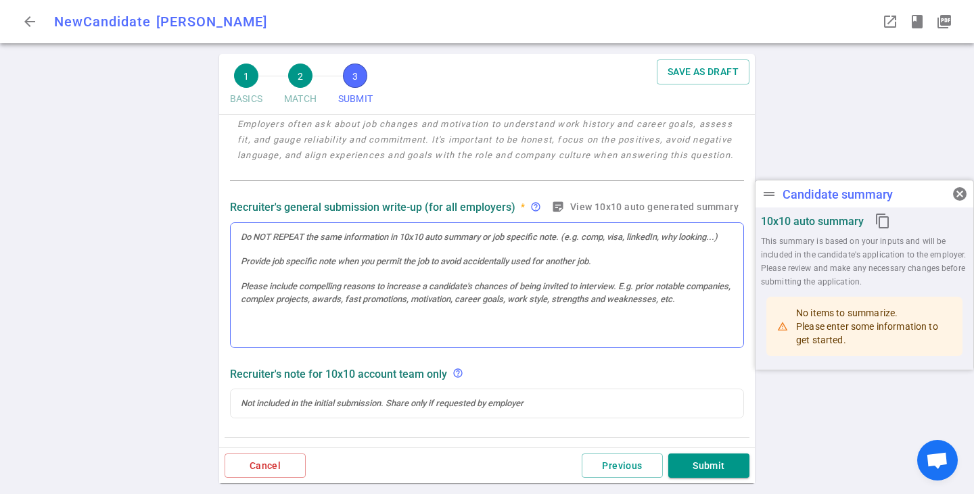
click at [458, 257] on div at bounding box center [487, 285] width 513 height 125
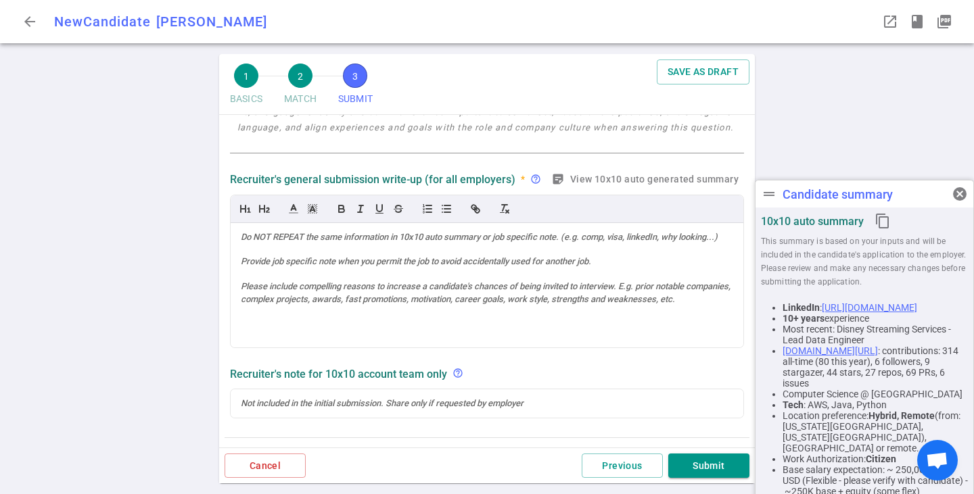
click at [107, 270] on div "1 BASICS 2 MATCH 3 SUBMIT SAVE AS DRAFT SUBMIT Roles and jobs applying, recruit…" at bounding box center [487, 274] width 974 height 440
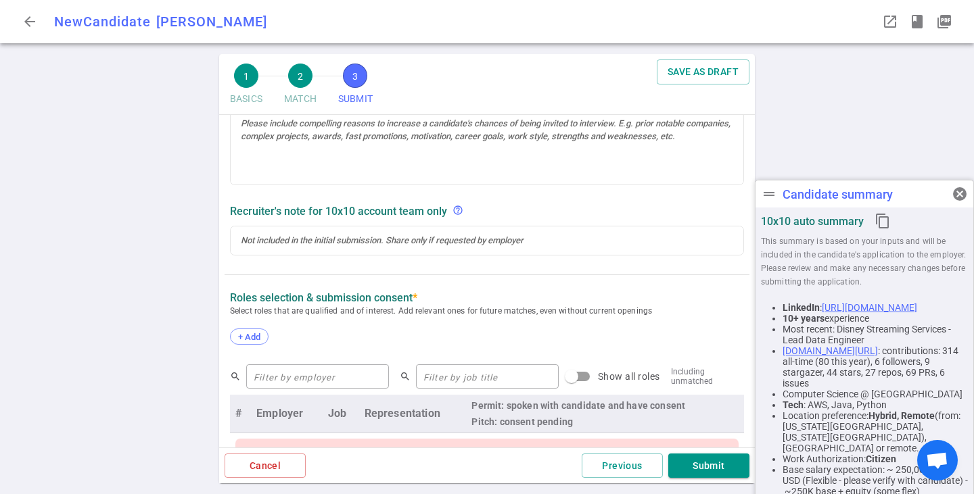
scroll to position [636, 0]
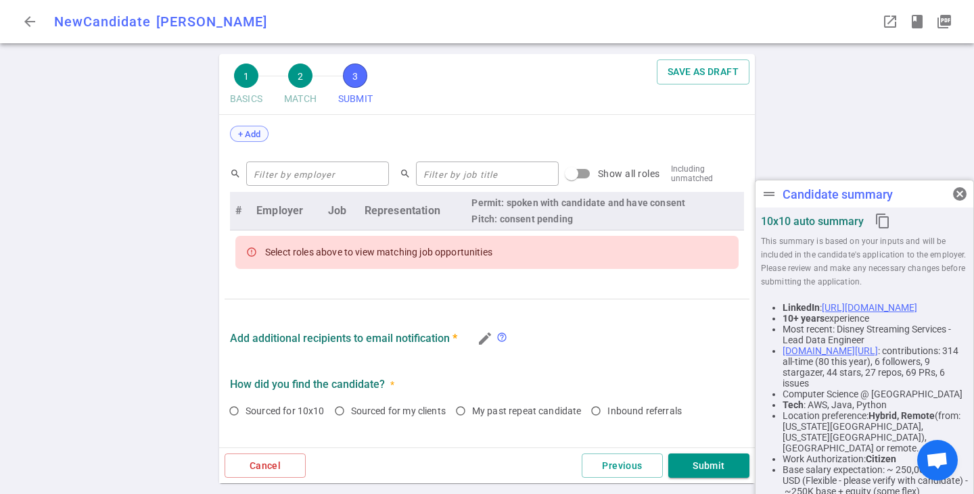
click at [236, 135] on span "+ Add" at bounding box center [249, 134] width 32 height 10
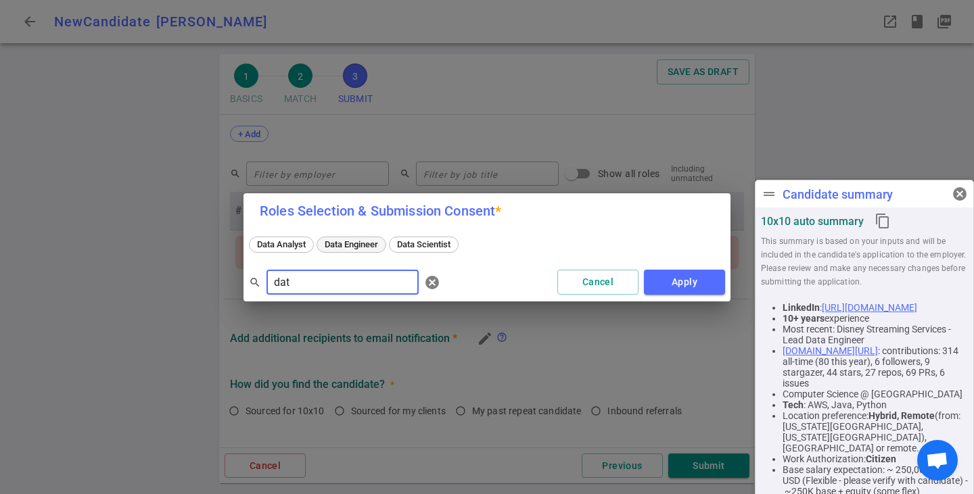
type input "dat"
click at [352, 240] on span "Data Engineer" at bounding box center [351, 244] width 63 height 10
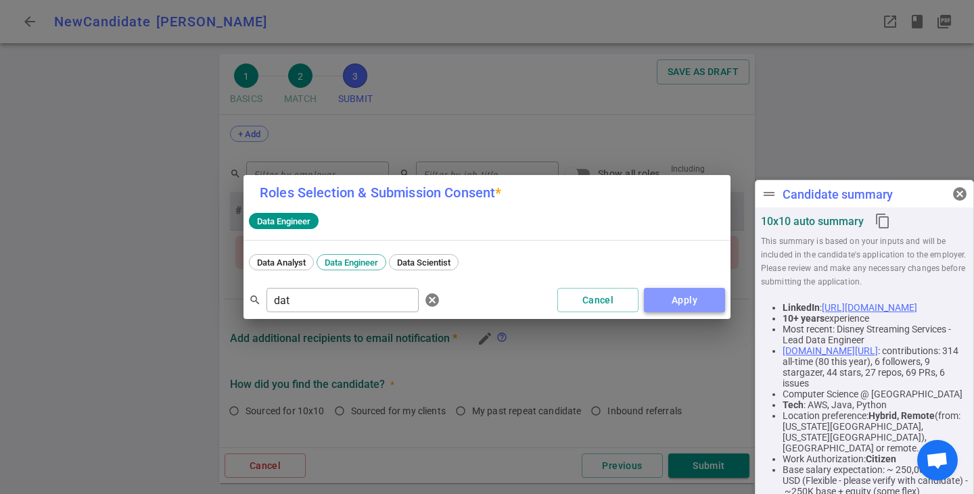
click at [649, 296] on button "Apply" at bounding box center [684, 300] width 81 height 25
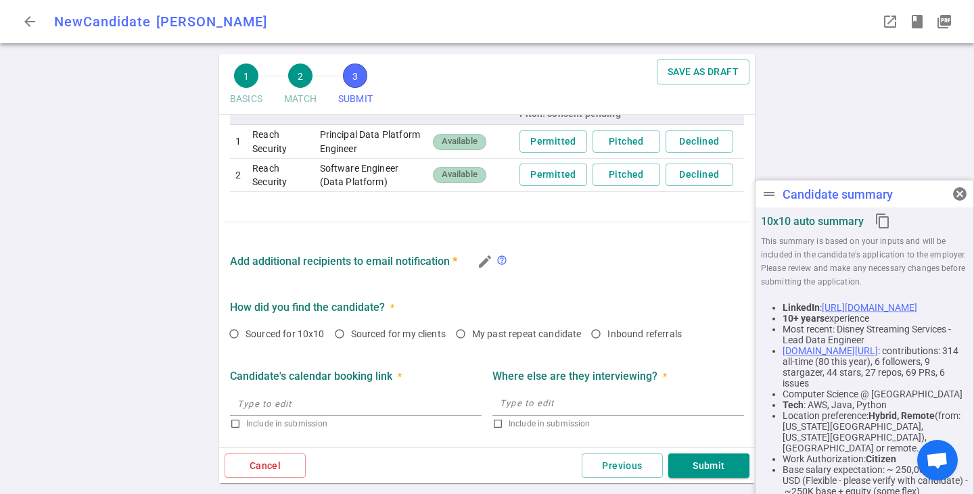
scroll to position [806, 0]
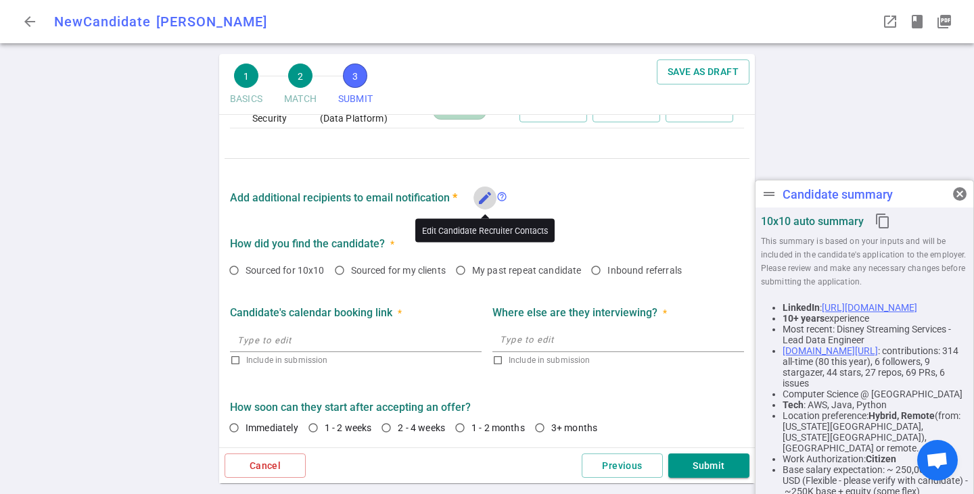
click at [490, 199] on icon "edit" at bounding box center [485, 198] width 16 height 16
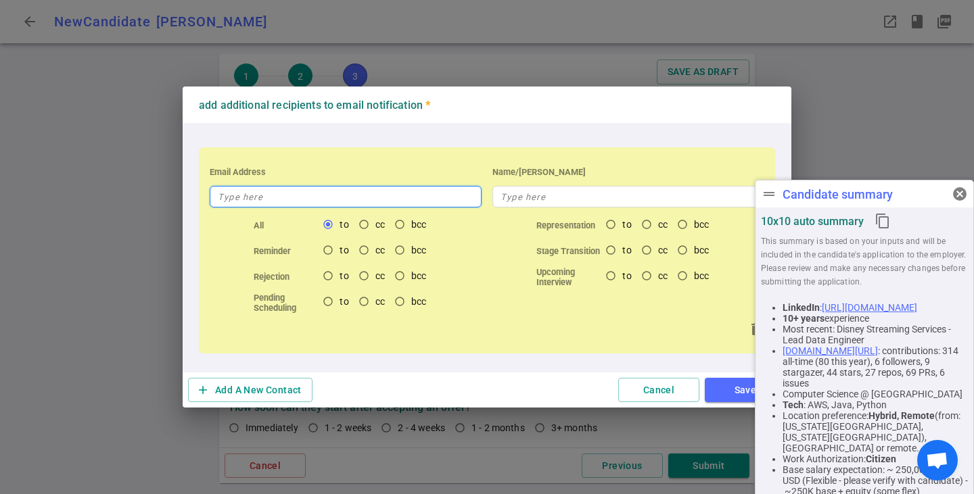
click at [412, 195] on input "text" at bounding box center [346, 197] width 272 height 22
type input "N"
type input "[PERSON_NAME][EMAIL_ADDRESS][DOMAIN_NAME]"
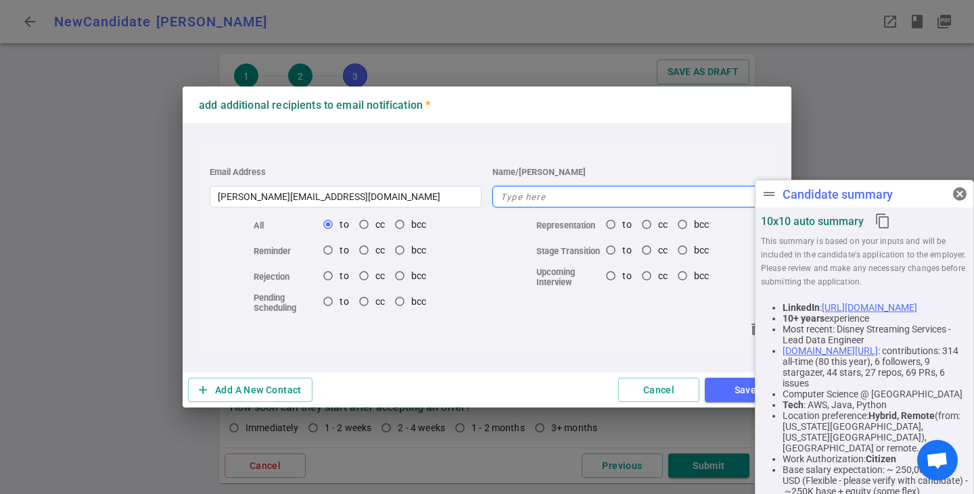
click at [528, 193] on input "text" at bounding box center [628, 197] width 272 height 22
type input "[PERSON_NAME]"
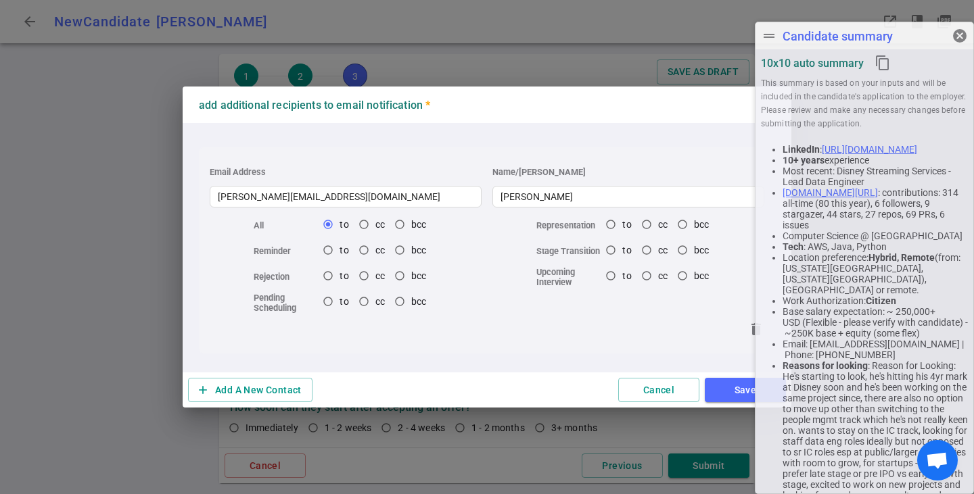
click at [960, 193] on div "drag_handle Candidate summary cancel 10x10 auto summary content_copy This summa…" at bounding box center [864, 258] width 219 height 473
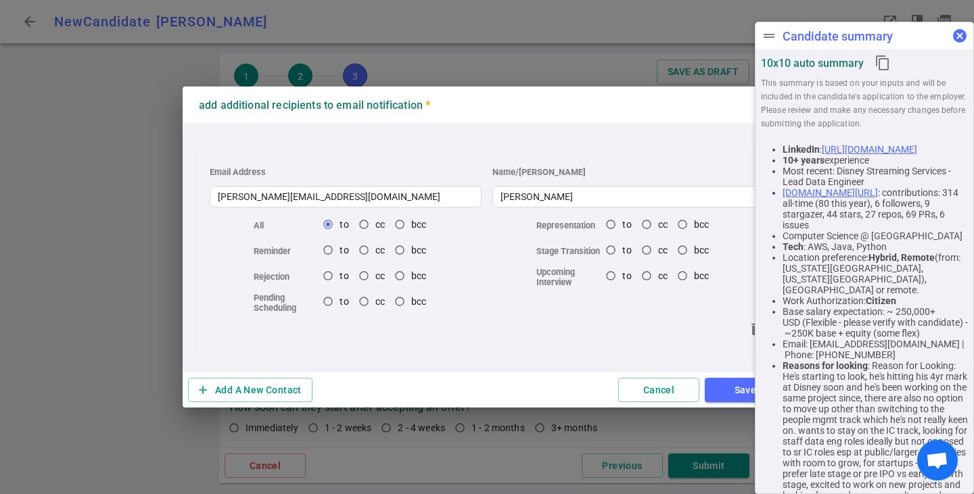
click at [960, 36] on span "cancel" at bounding box center [960, 36] width 16 height 16
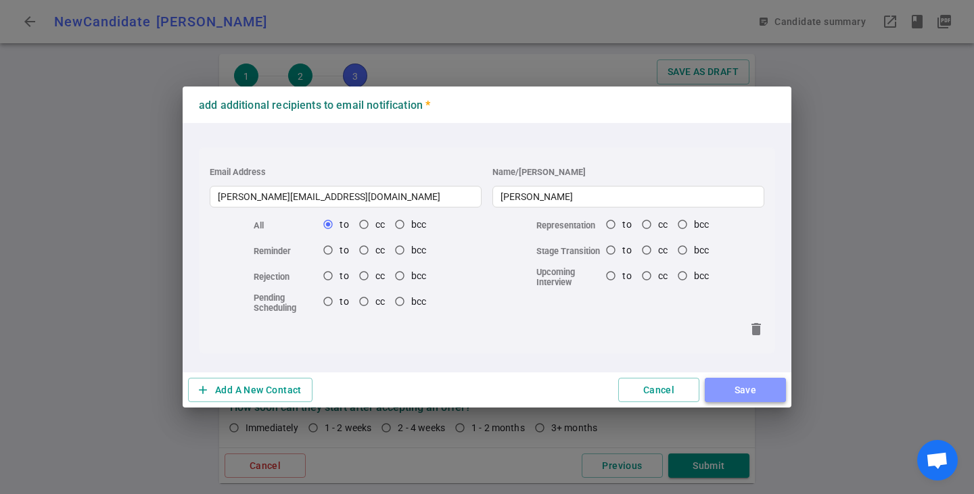
click at [747, 386] on button "Save" at bounding box center [745, 390] width 81 height 25
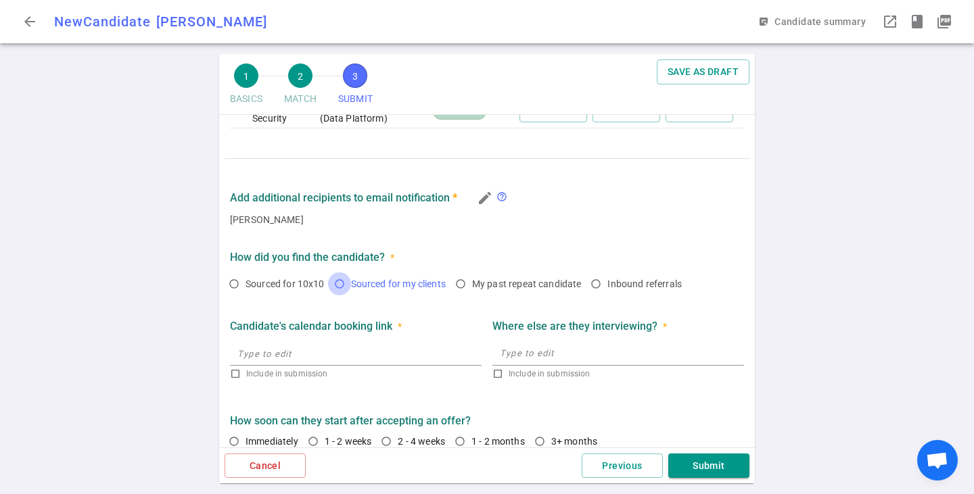
click at [344, 280] on input "Sourced for my clients" at bounding box center [339, 284] width 23 height 23
radio input "true"
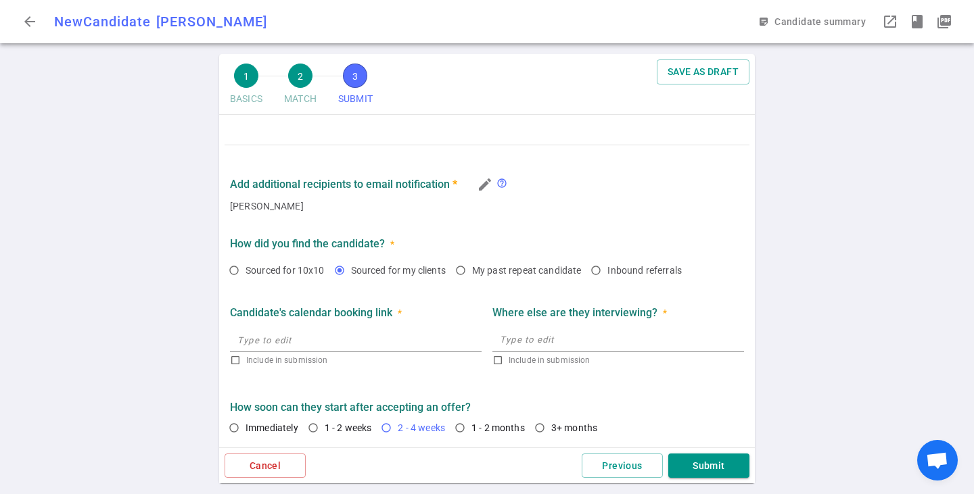
click at [387, 429] on input "2 - 4 weeks" at bounding box center [386, 428] width 23 height 23
radio input "true"
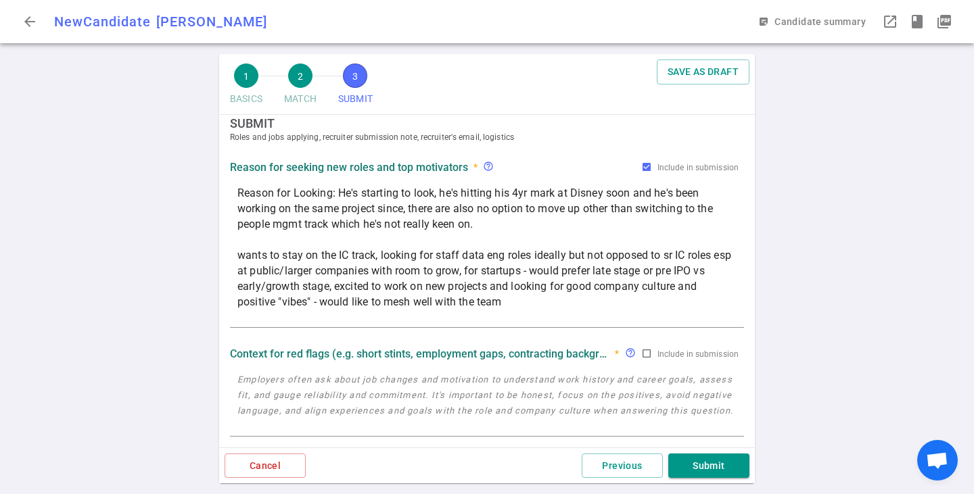
scroll to position [0, 0]
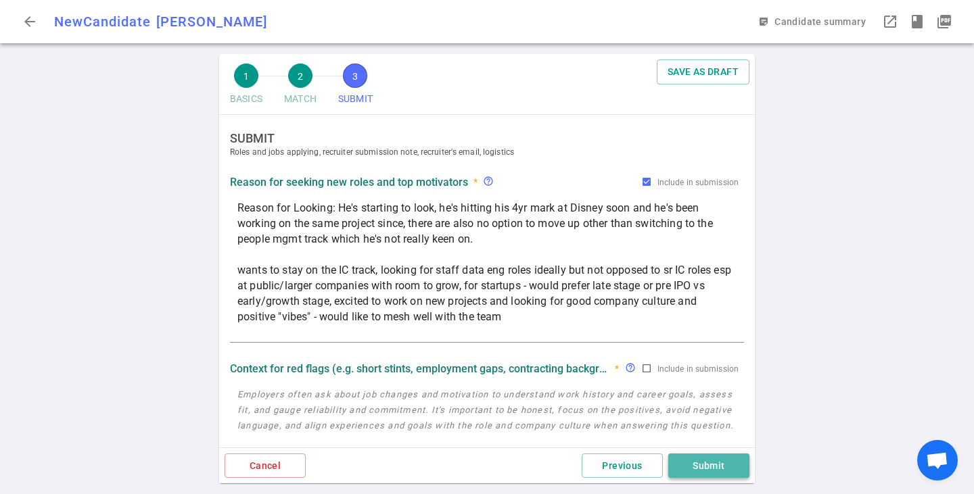
click at [733, 473] on button "Submit" at bounding box center [708, 466] width 81 height 25
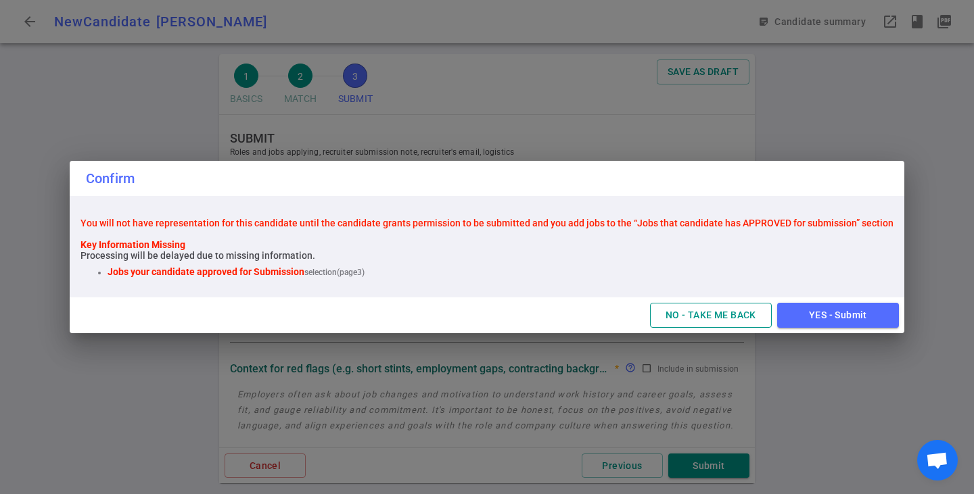
click at [722, 317] on button "NO - TAKE ME BACK" at bounding box center [711, 315] width 122 height 25
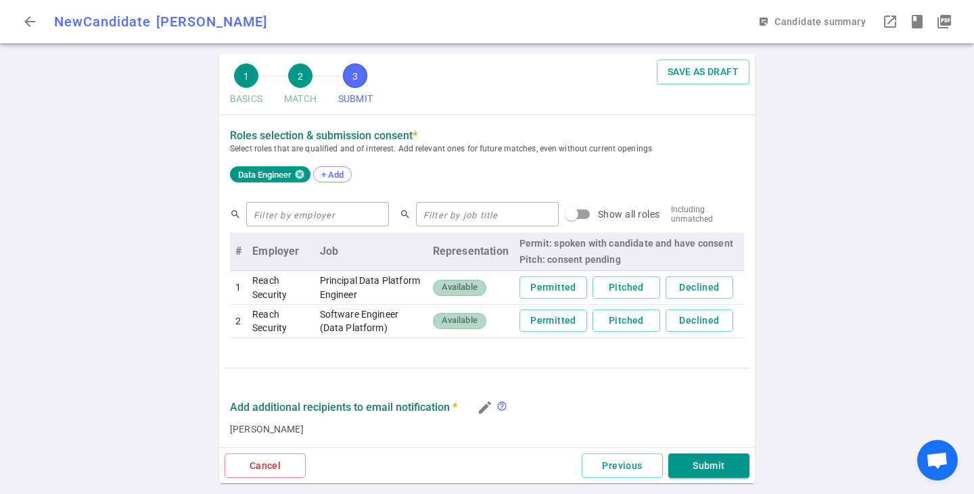
scroll to position [609, 0]
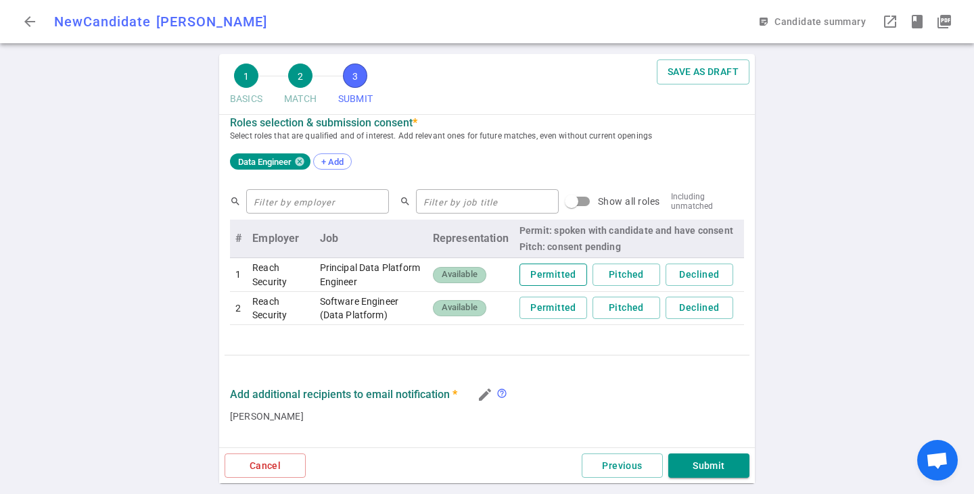
click at [557, 277] on button "Permitted" at bounding box center [553, 275] width 68 height 22
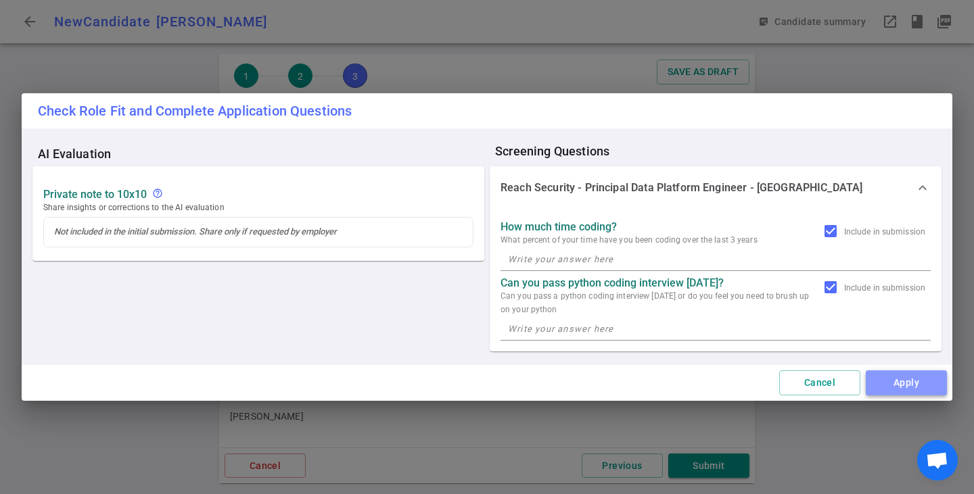
click at [885, 388] on button "Apply" at bounding box center [906, 383] width 81 height 25
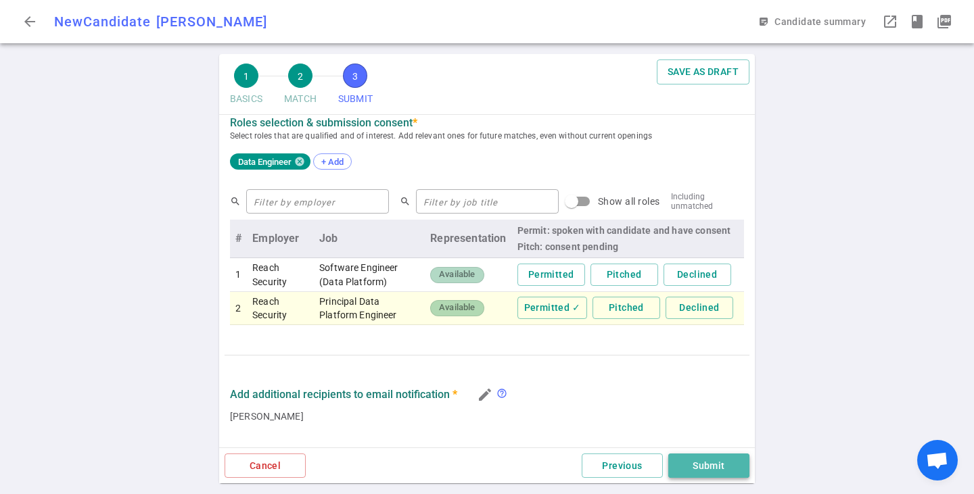
click at [728, 458] on button "Submit" at bounding box center [708, 466] width 81 height 25
type textarea "Reason for Looking: He's starting to look, he's hitting his 4yr mark at Disney …"
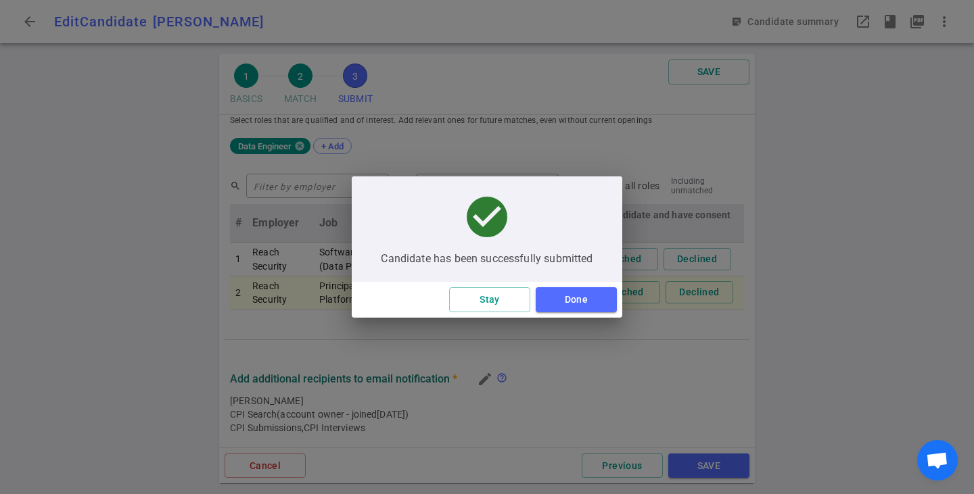
scroll to position [593, 0]
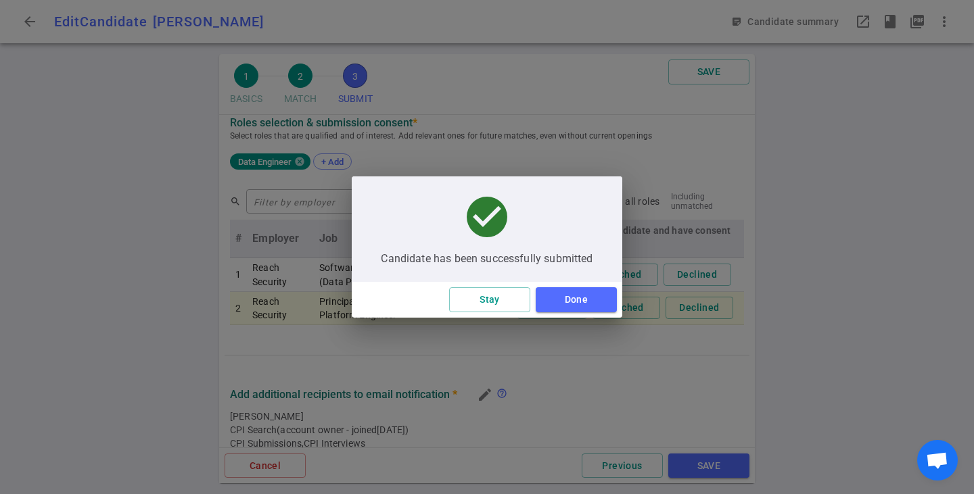
click at [591, 314] on div "Stay Done" at bounding box center [487, 300] width 271 height 36
click at [585, 302] on button "Done" at bounding box center [576, 299] width 81 height 25
